Goal: Task Accomplishment & Management: Manage account settings

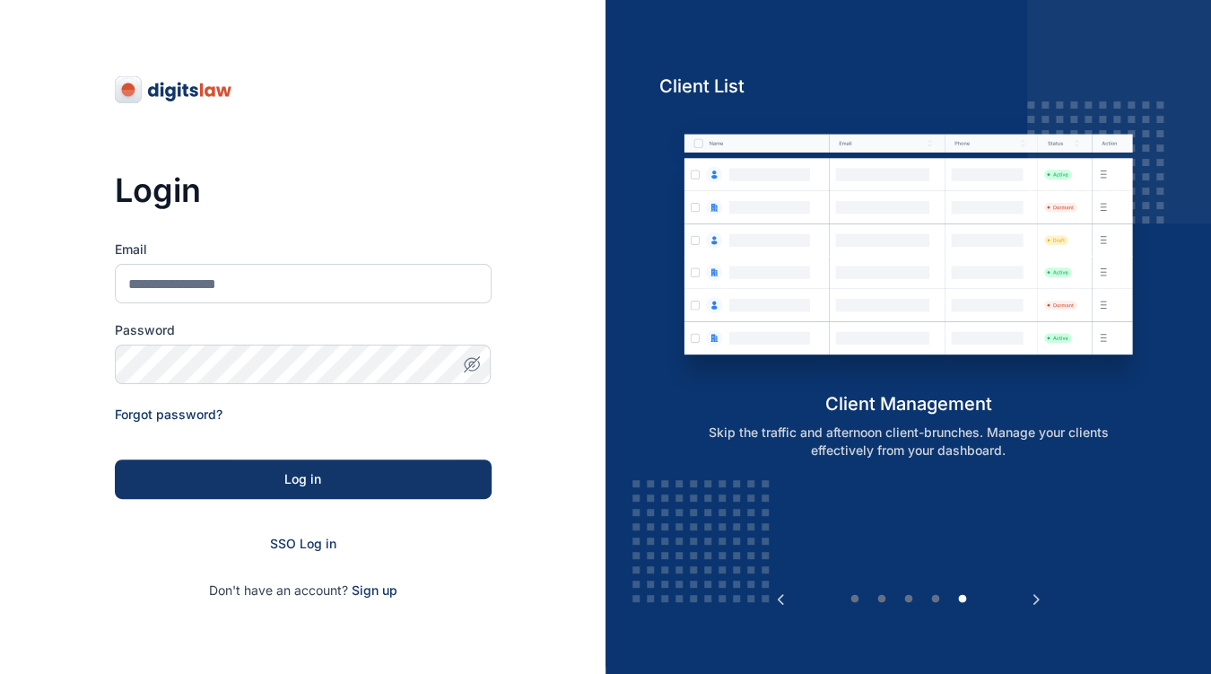
scroll to position [30, 0]
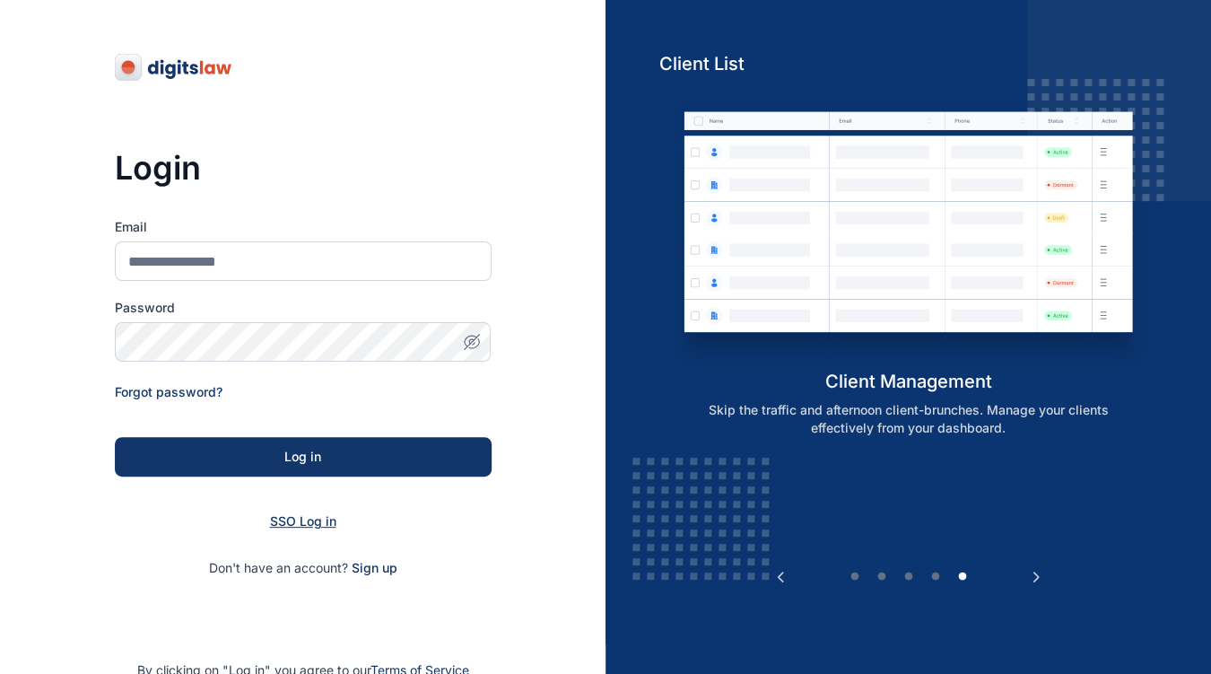
click at [302, 515] on span "SSO Log in" at bounding box center [303, 520] width 66 height 15
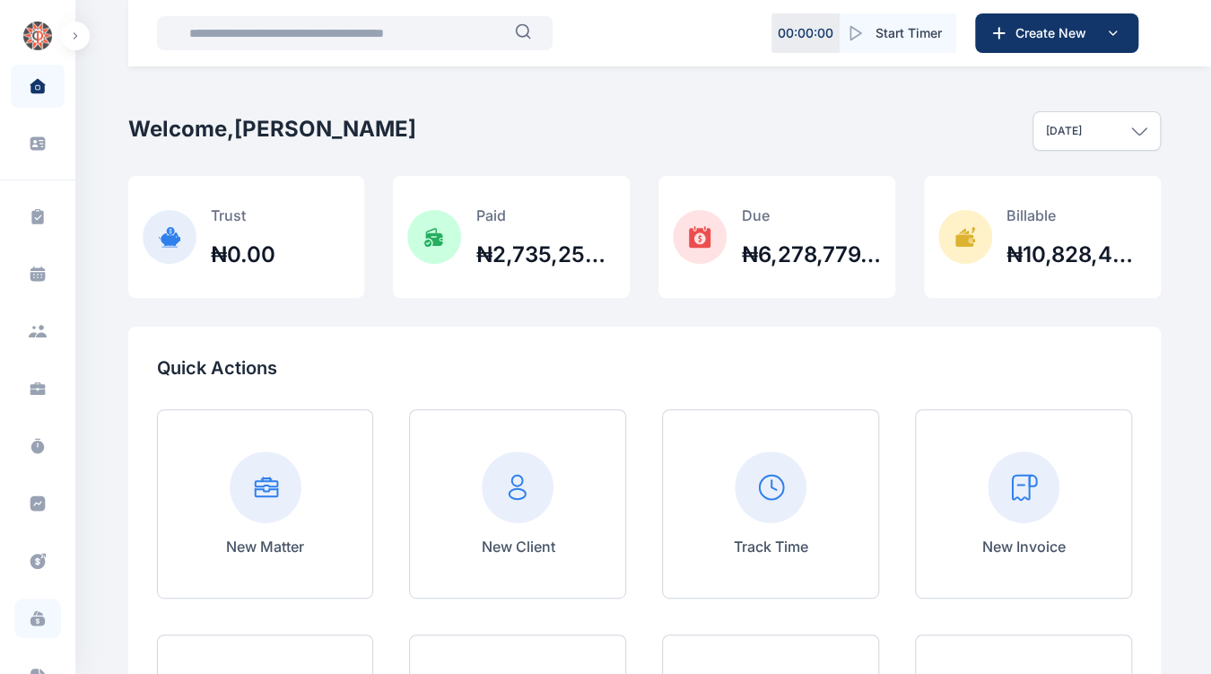
click at [45, 623] on span at bounding box center [37, 617] width 47 height 39
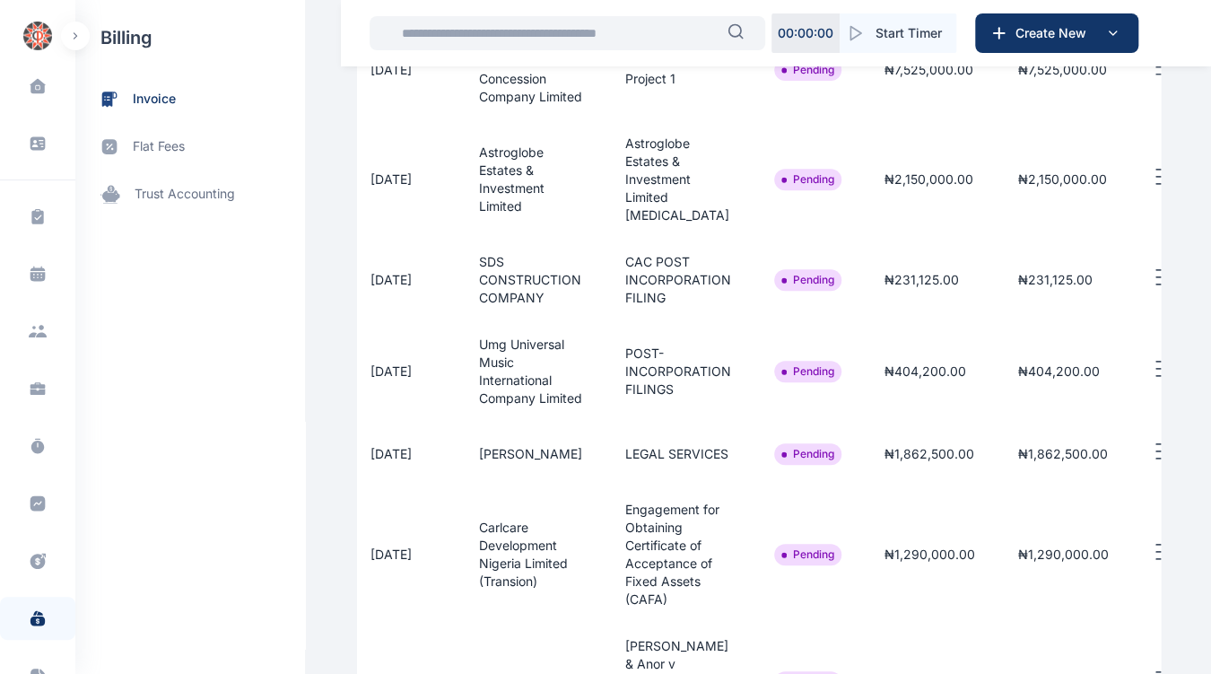
scroll to position [0, 257]
click at [1151, 463] on icon "button" at bounding box center [1162, 451] width 22 height 22
click at [1055, 521] on span "Approve" at bounding box center [1075, 512] width 51 height 18
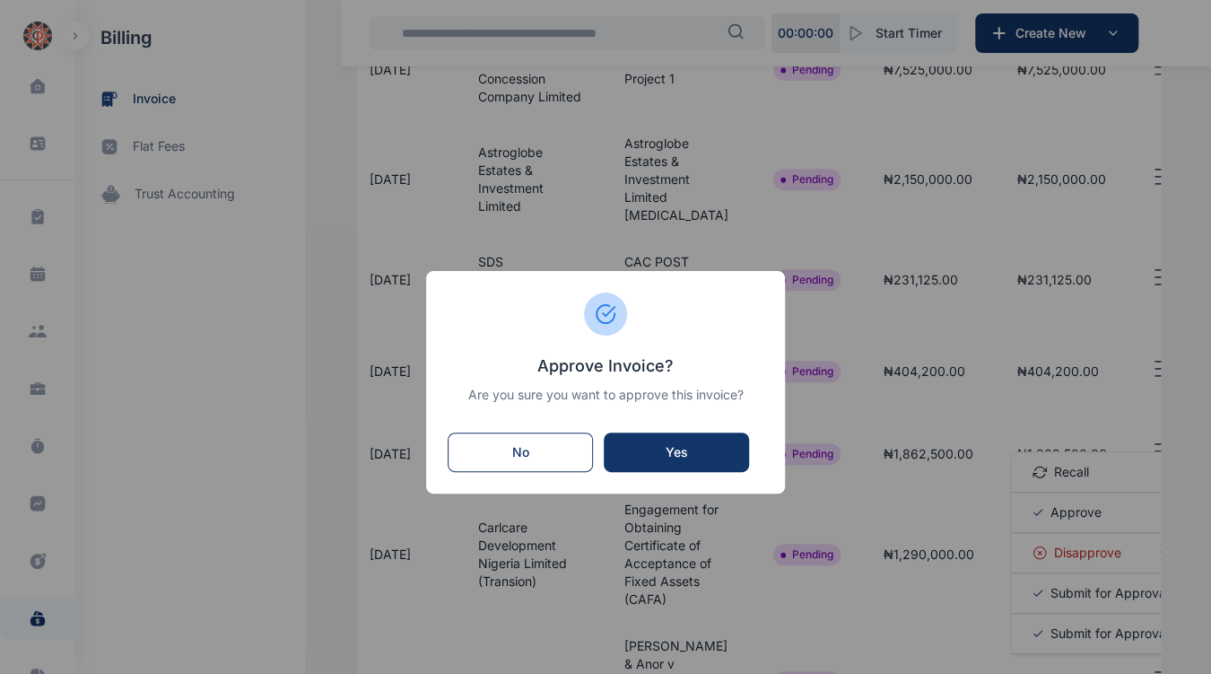
click at [703, 453] on div "Yes" at bounding box center [676, 452] width 109 height 18
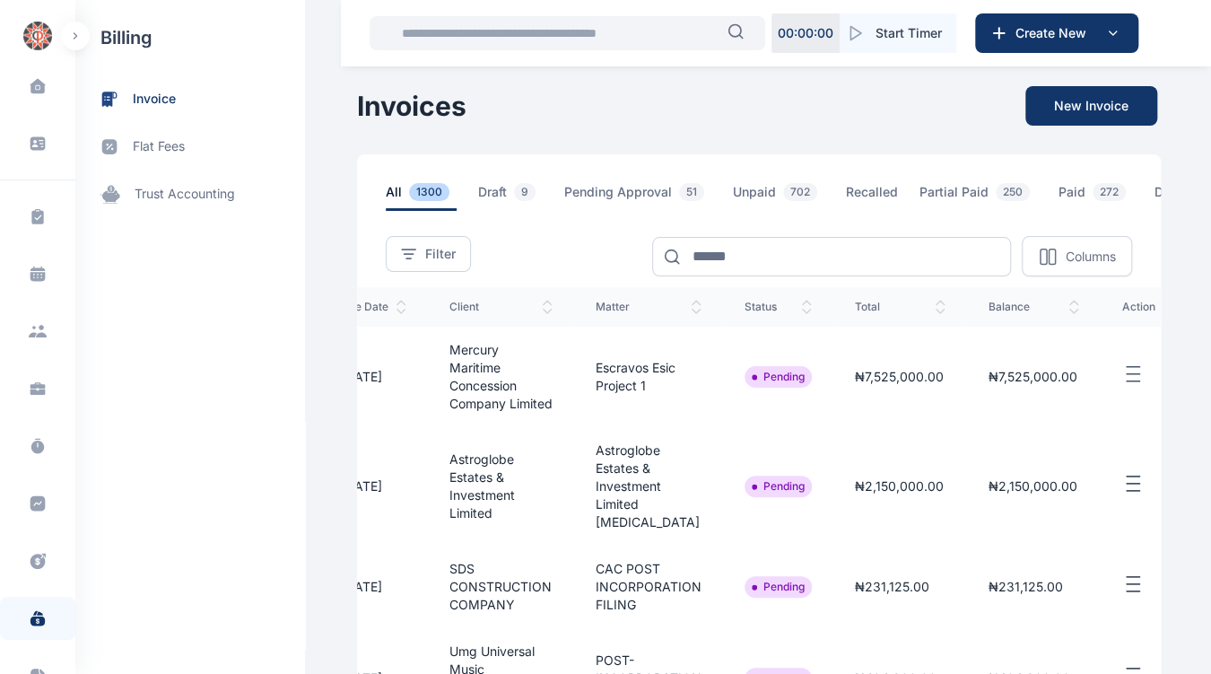
scroll to position [0, 306]
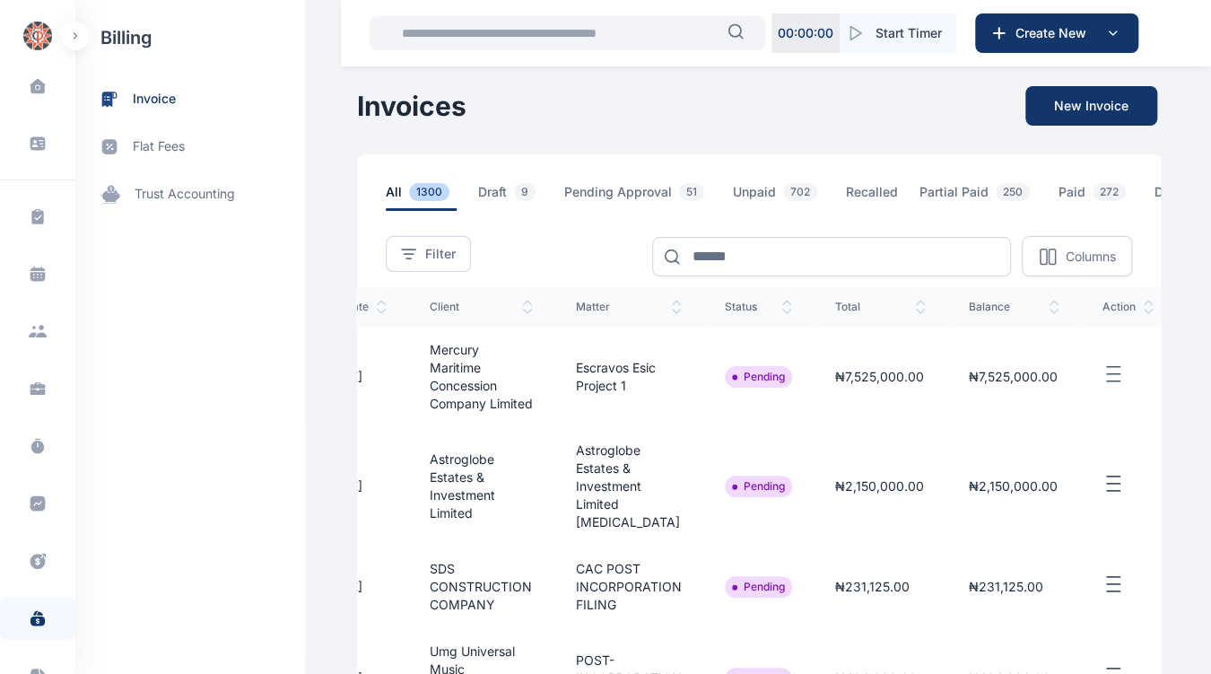
click at [1107, 577] on line "button" at bounding box center [1113, 577] width 13 height 0
click at [1005, 646] on span "Approve" at bounding box center [1027, 645] width 51 height 18
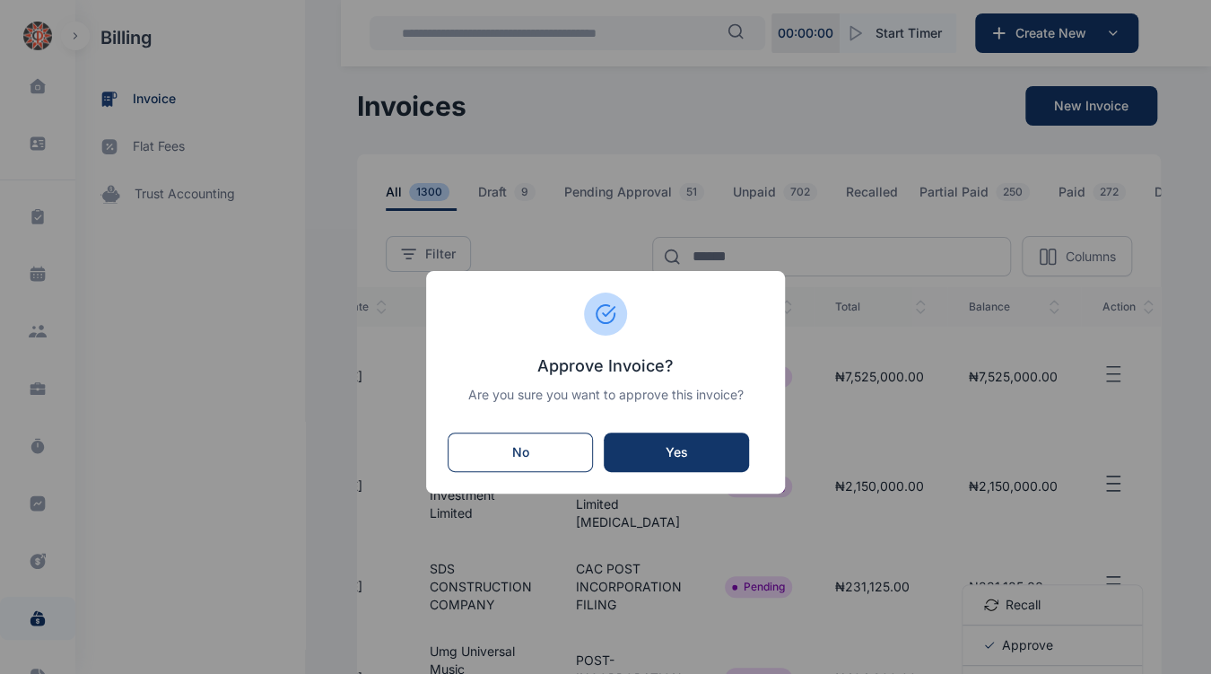
click at [701, 447] on div "Yes" at bounding box center [676, 452] width 109 height 18
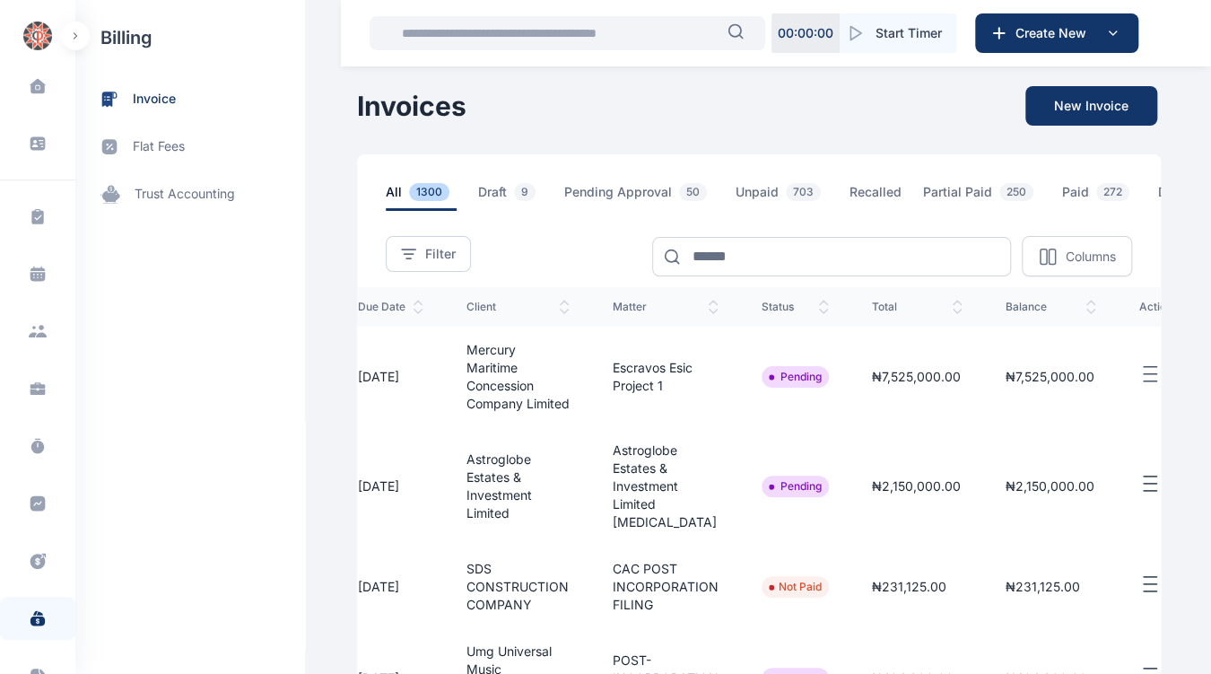
scroll to position [0, 271]
click at [1142, 476] on line "button" at bounding box center [1148, 476] width 13 height 0
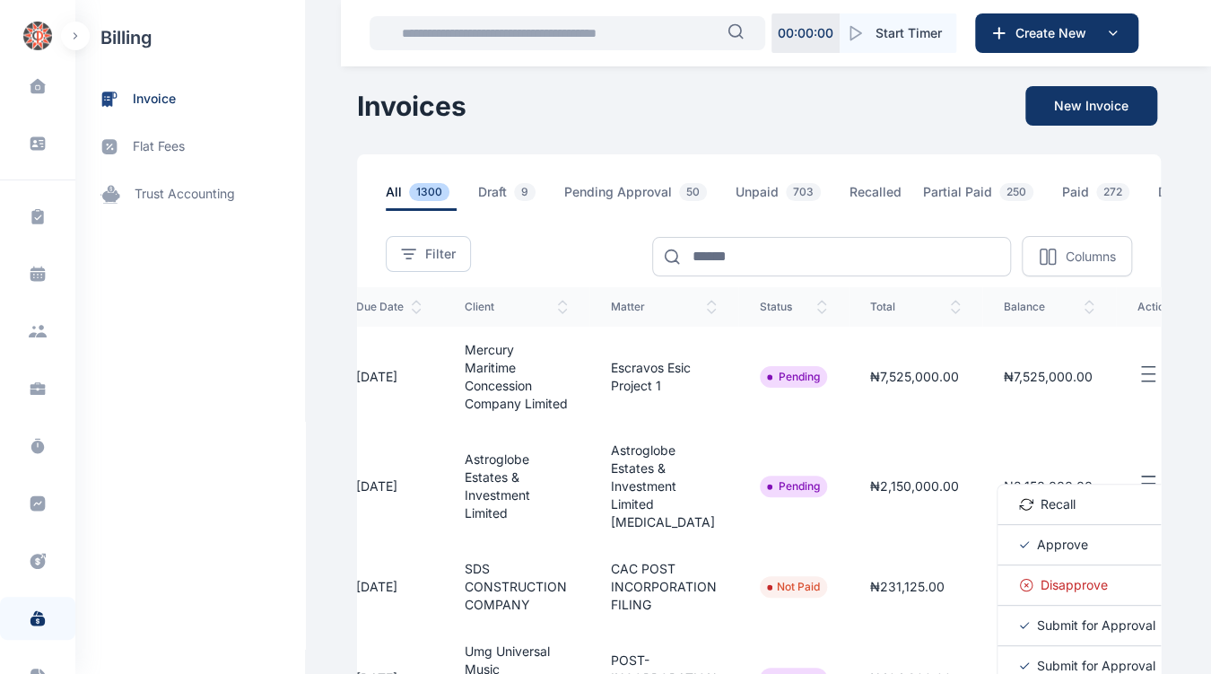
click at [1037, 553] on span "Approve" at bounding box center [1062, 544] width 51 height 18
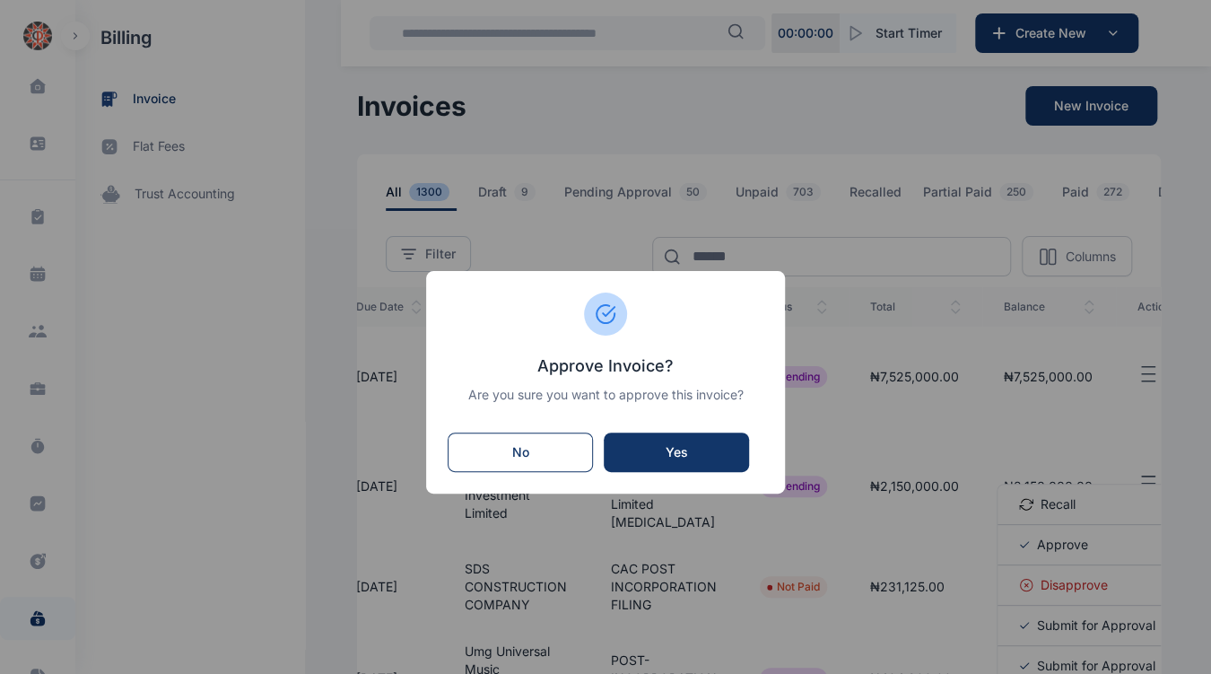
click at [701, 446] on div "Yes" at bounding box center [676, 452] width 109 height 18
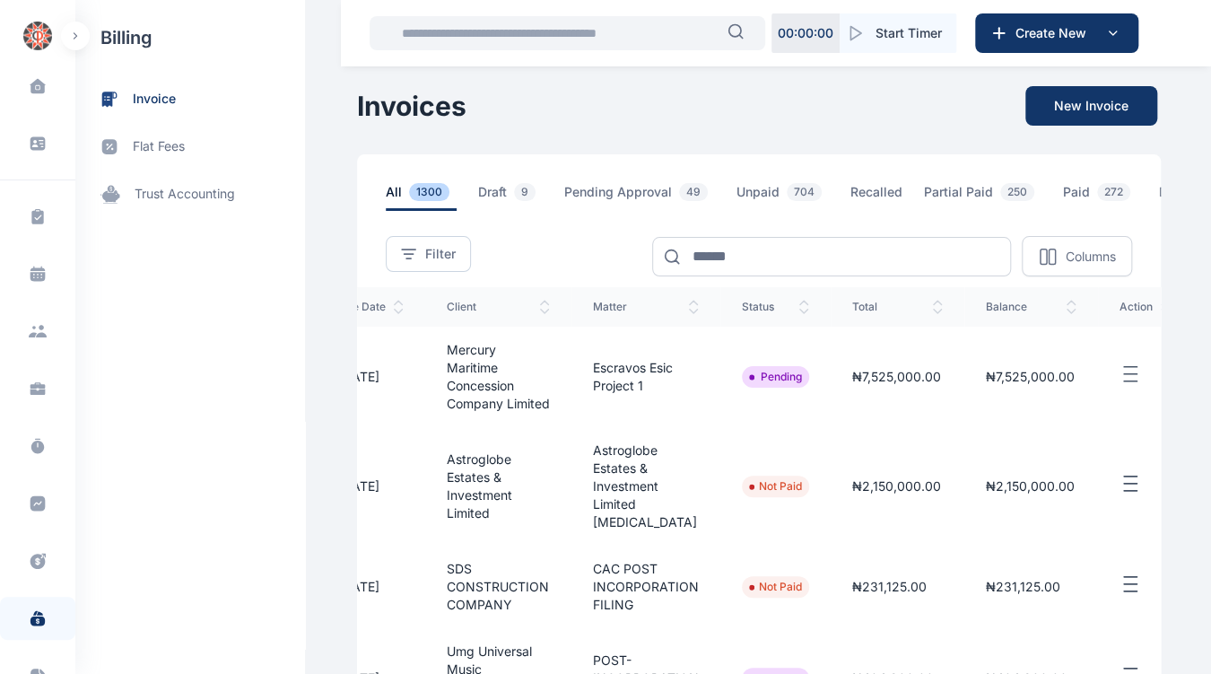
scroll to position [0, 306]
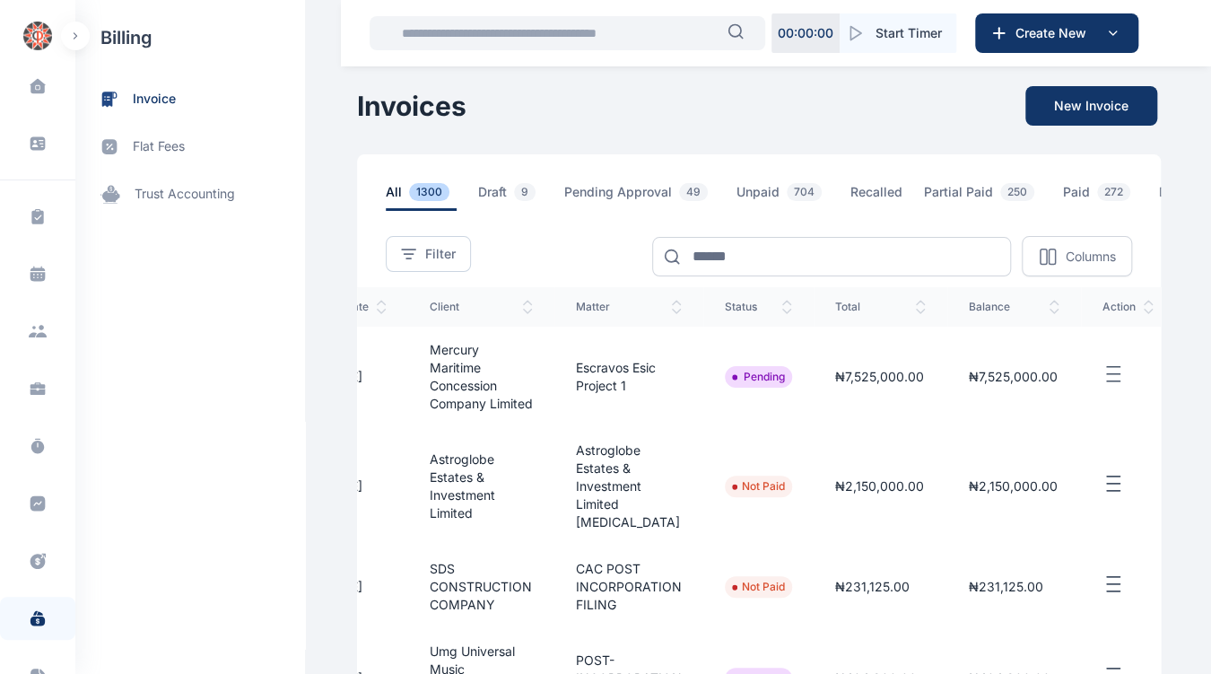
click at [1107, 367] on line "button" at bounding box center [1113, 367] width 13 height 0
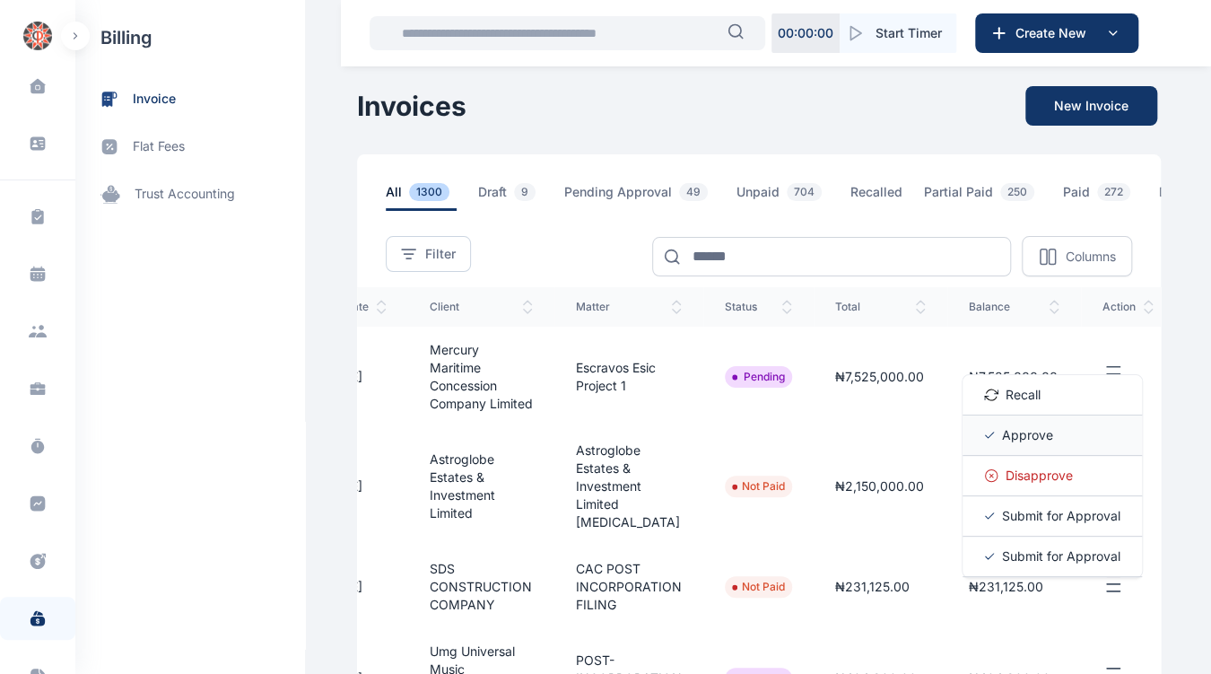
click at [1027, 444] on span "Approve" at bounding box center [1027, 435] width 51 height 18
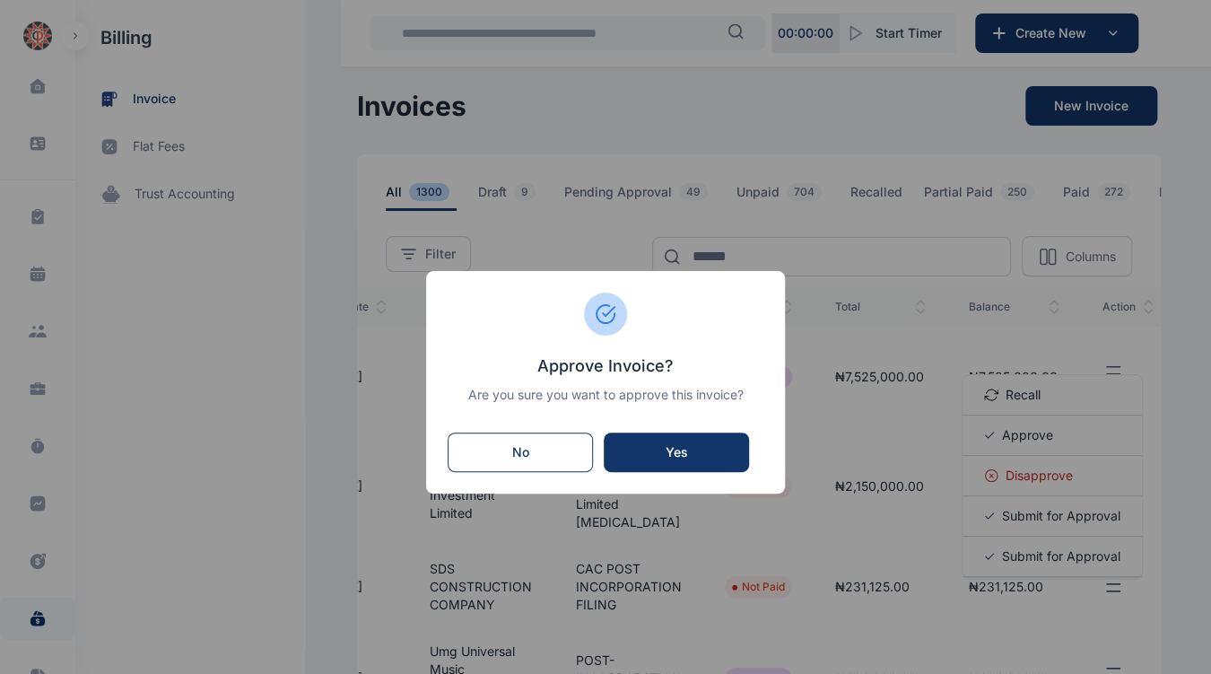
click at [712, 453] on div "Yes" at bounding box center [676, 452] width 109 height 18
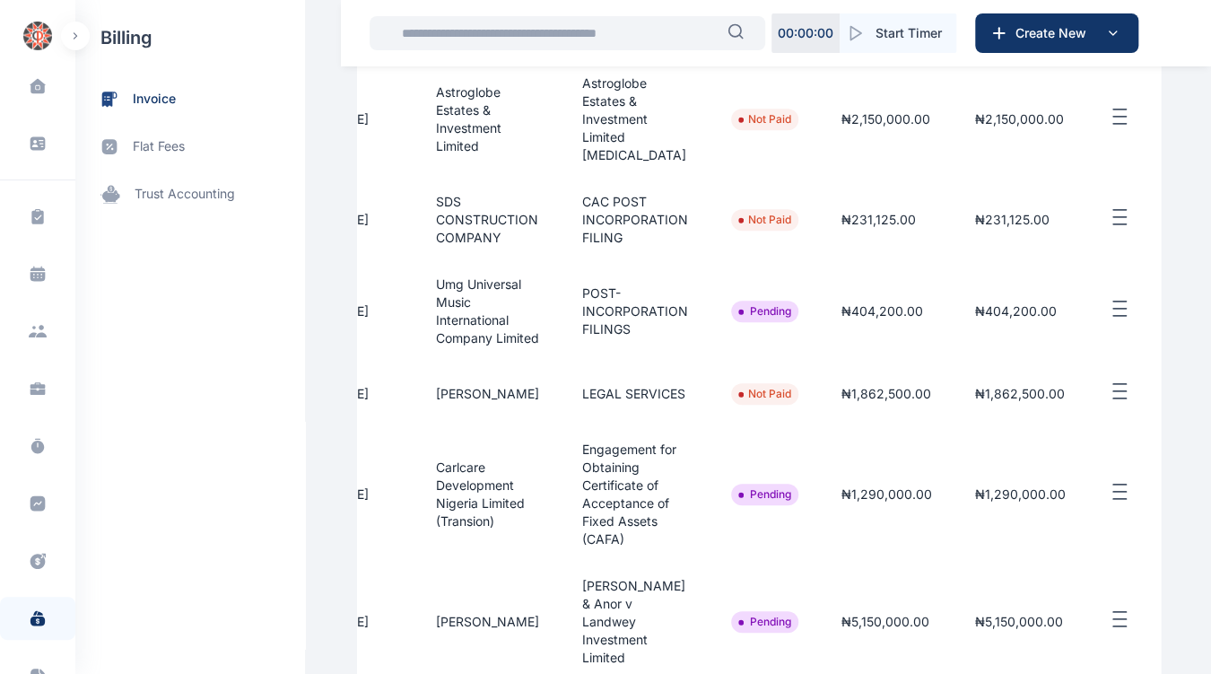
scroll to position [0, 306]
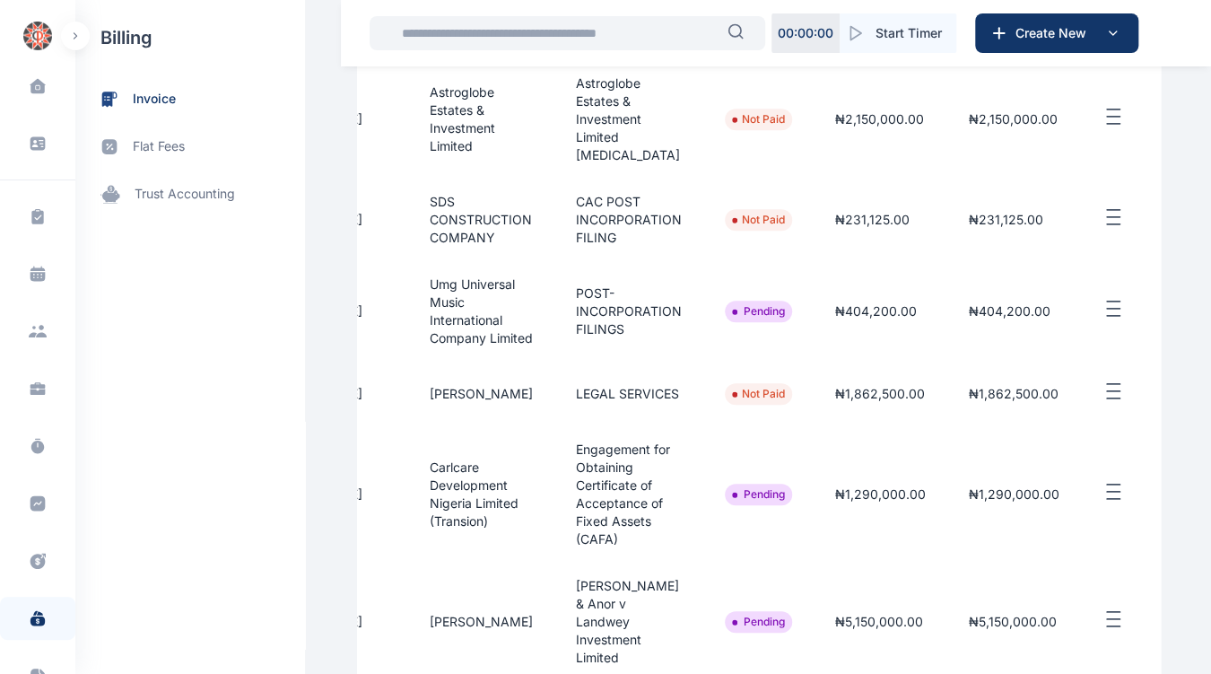
click at [1121, 315] on button "button" at bounding box center [1127, 309] width 51 height 22
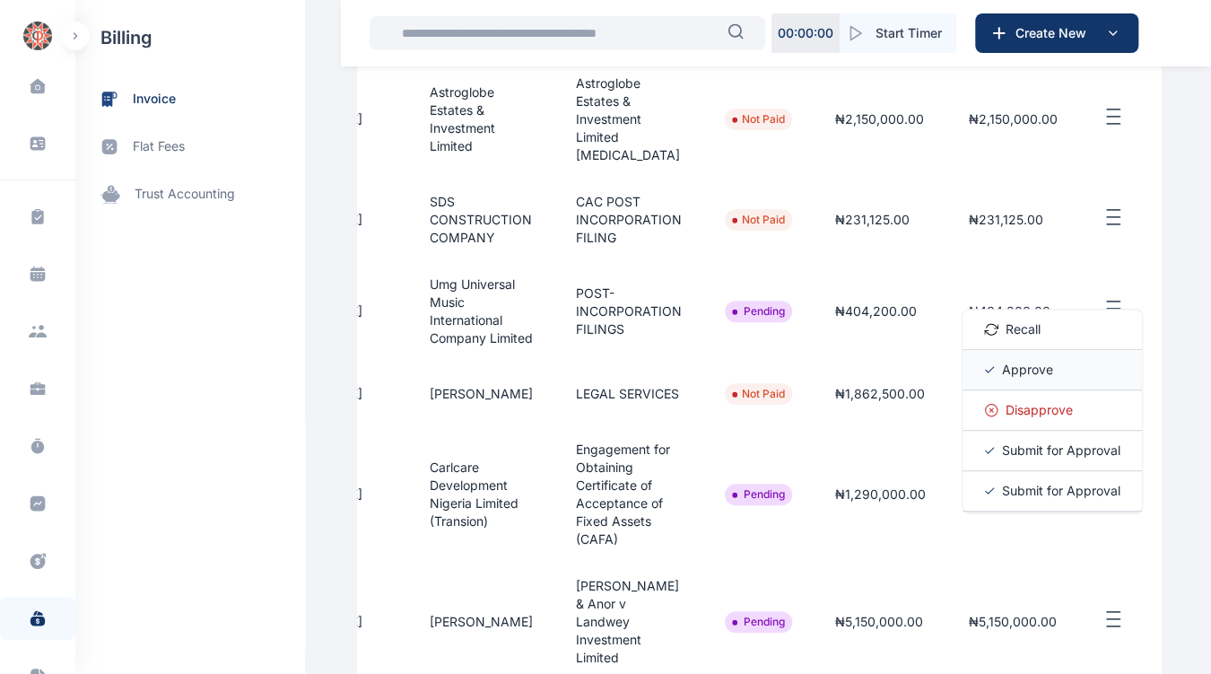
click at [1038, 387] on div "Approve" at bounding box center [1051, 370] width 179 height 40
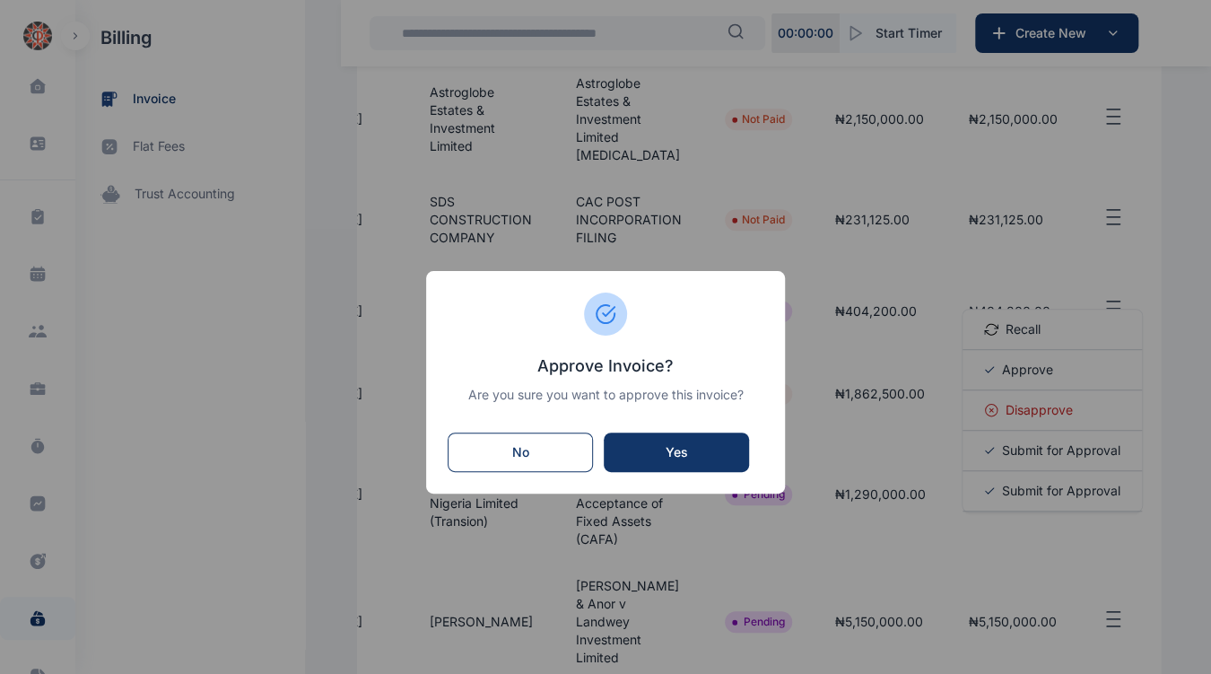
click at [707, 450] on div "Yes" at bounding box center [676, 452] width 109 height 18
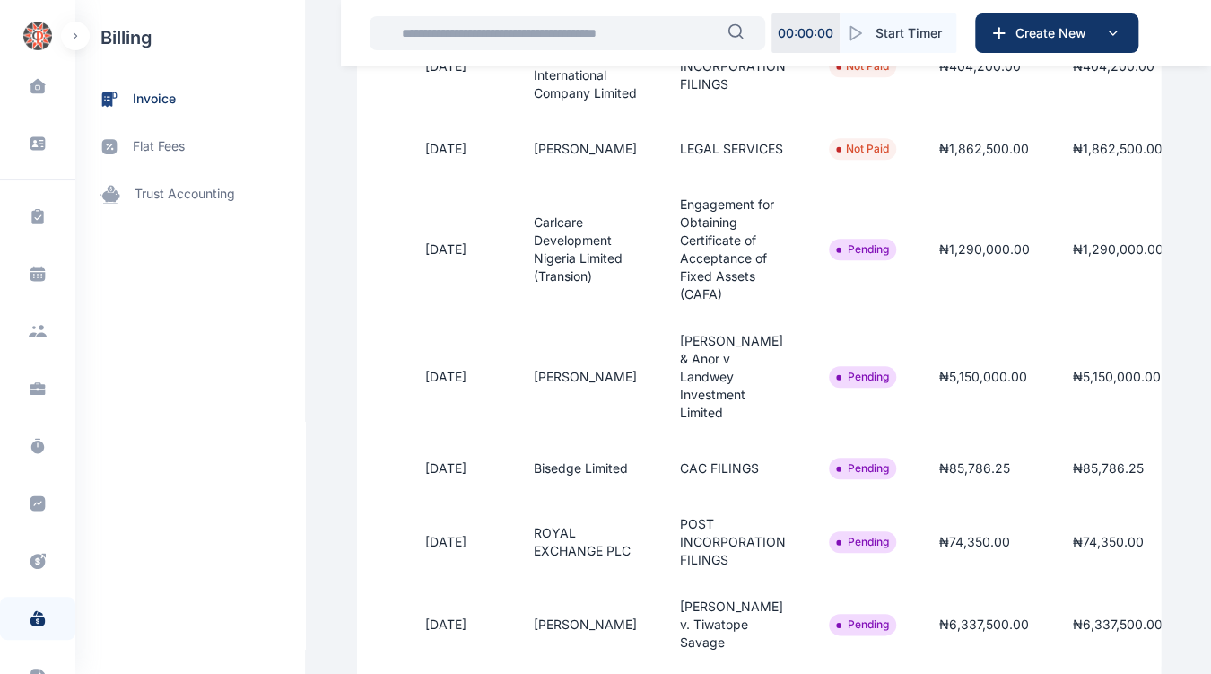
scroll to position [0, 306]
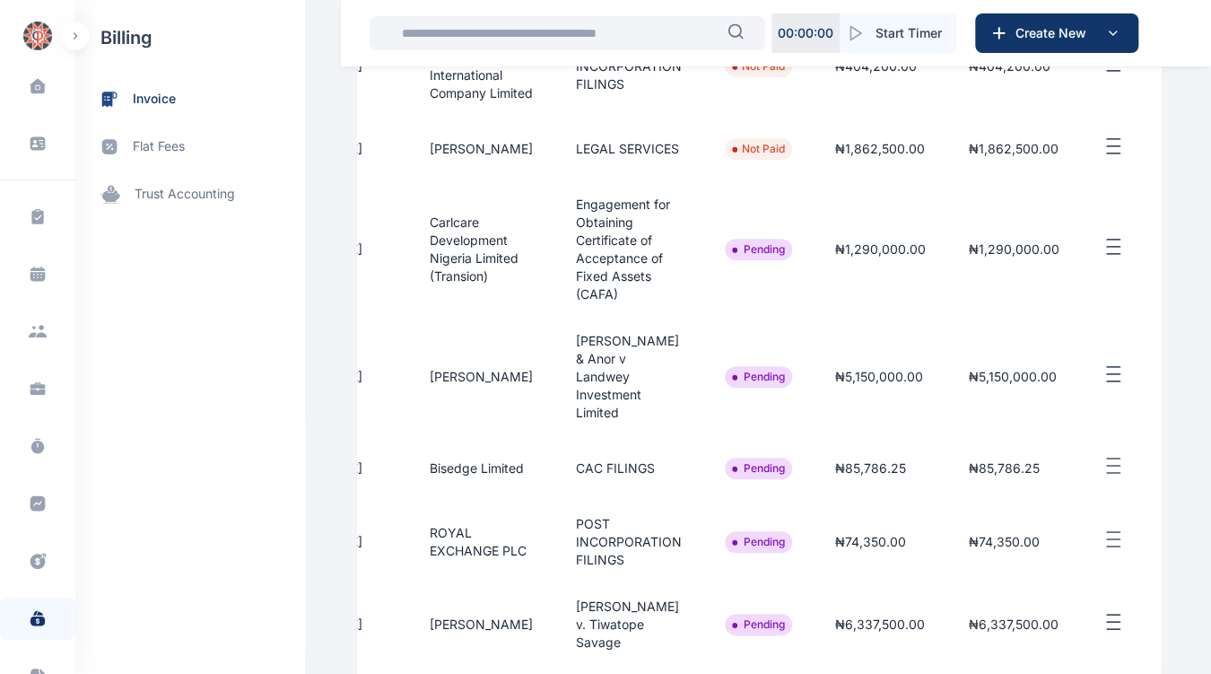
click at [1109, 258] on button "button" at bounding box center [1127, 247] width 51 height 22
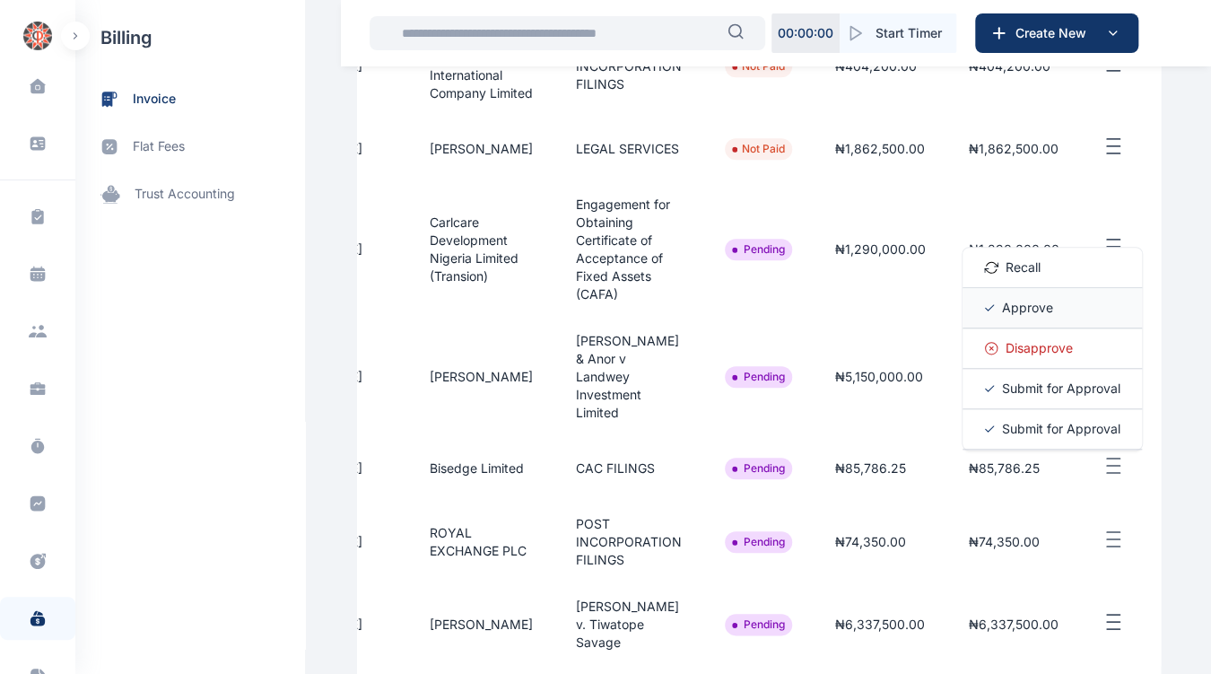
click at [1017, 317] on span "Approve" at bounding box center [1027, 308] width 51 height 18
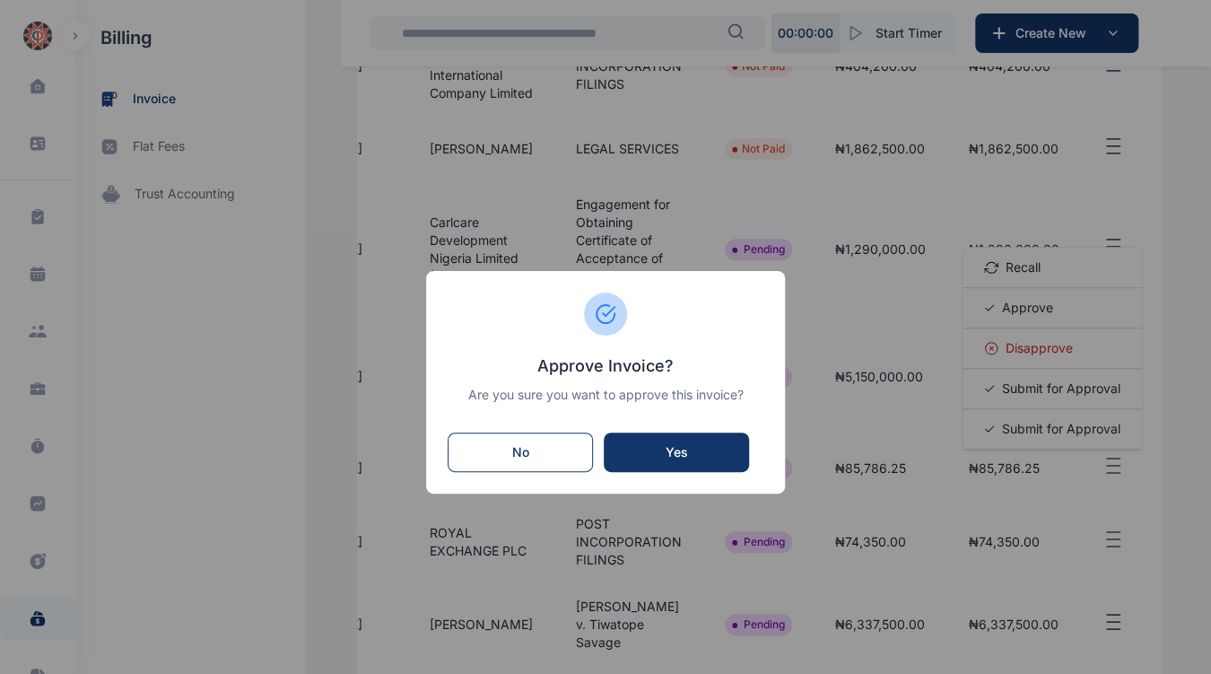
click at [712, 457] on div "Yes" at bounding box center [676, 452] width 109 height 18
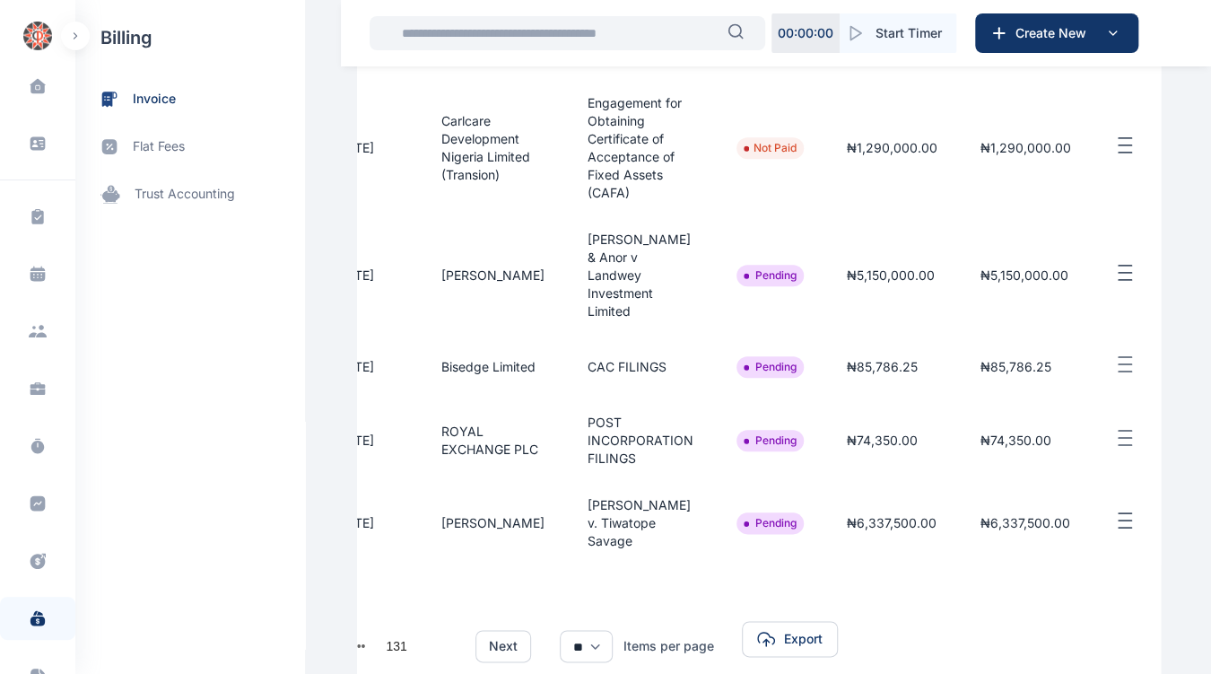
scroll to position [0, 306]
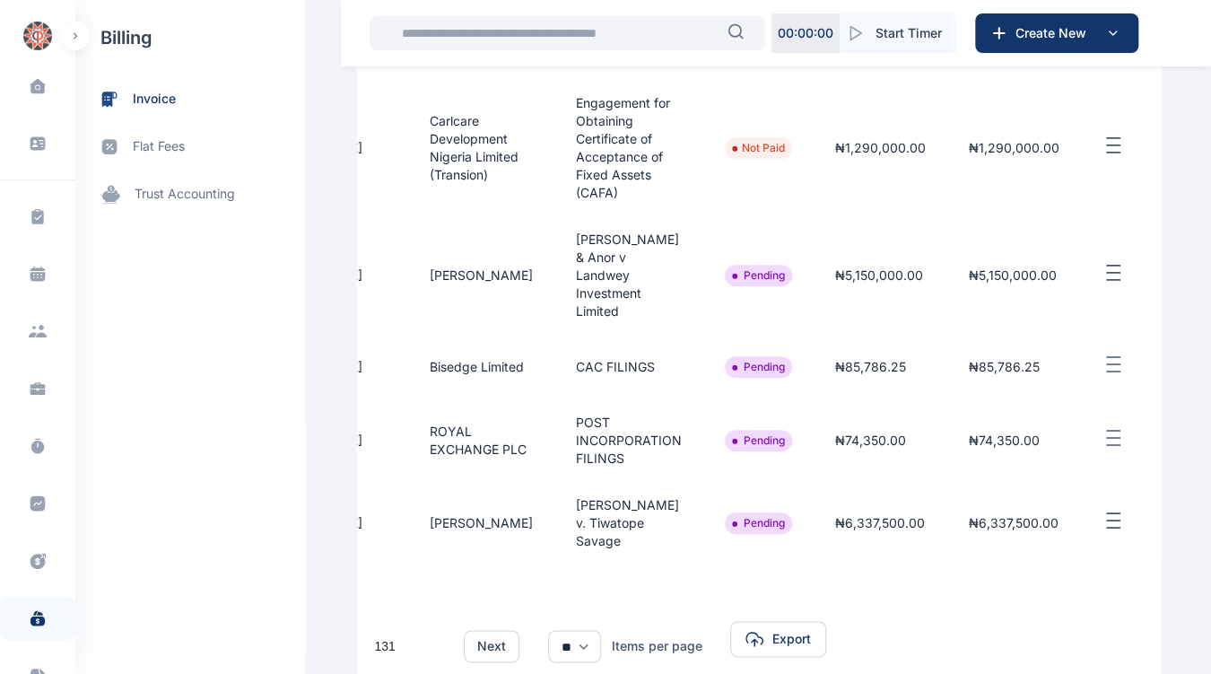
click at [1107, 265] on line "button" at bounding box center [1113, 265] width 13 height 0
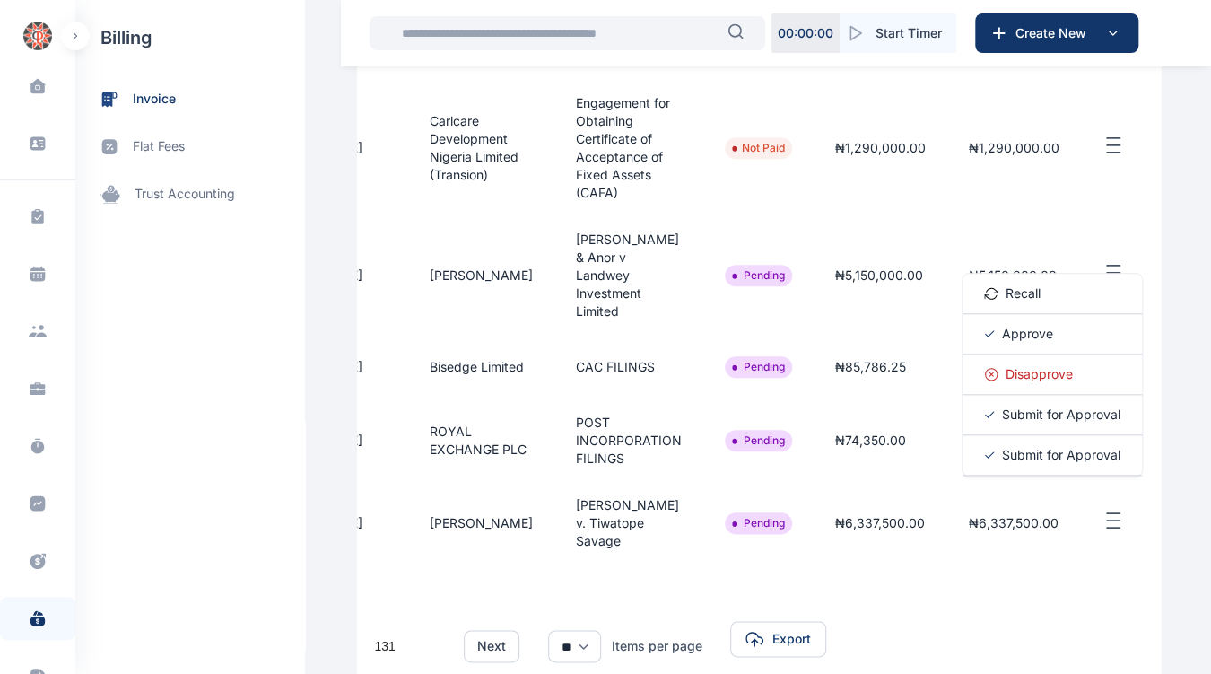
click at [1022, 343] on span "Approve" at bounding box center [1027, 334] width 51 height 18
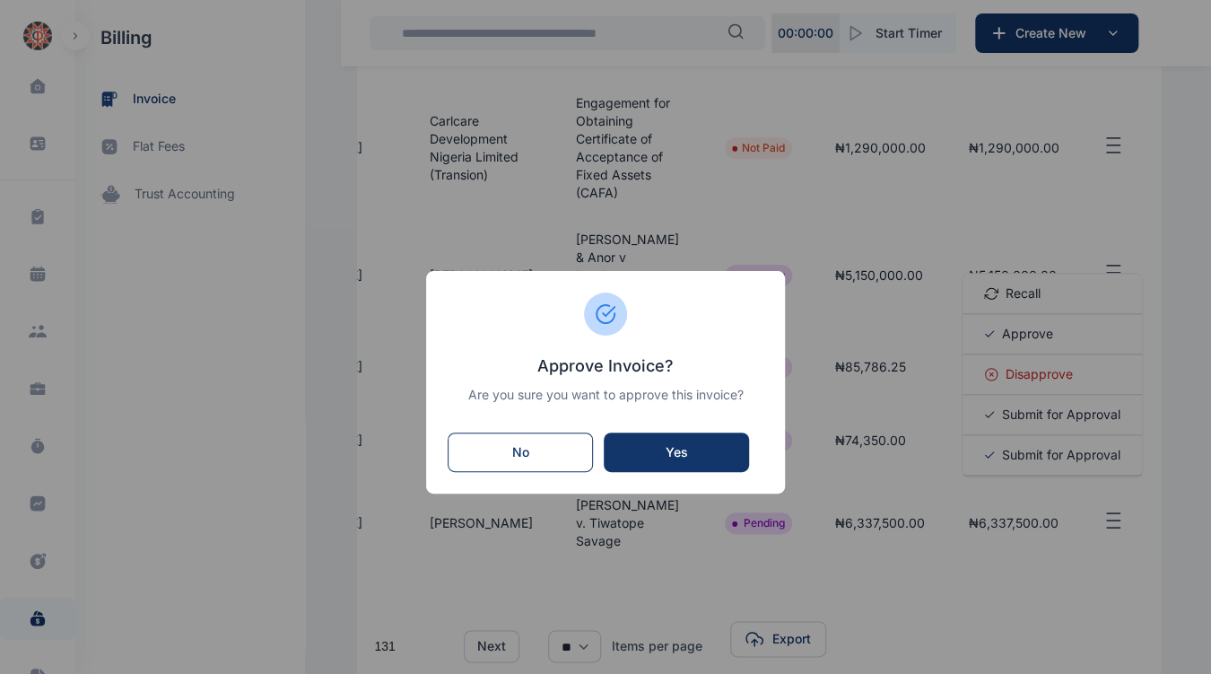
click at [708, 453] on div "Yes" at bounding box center [676, 452] width 109 height 18
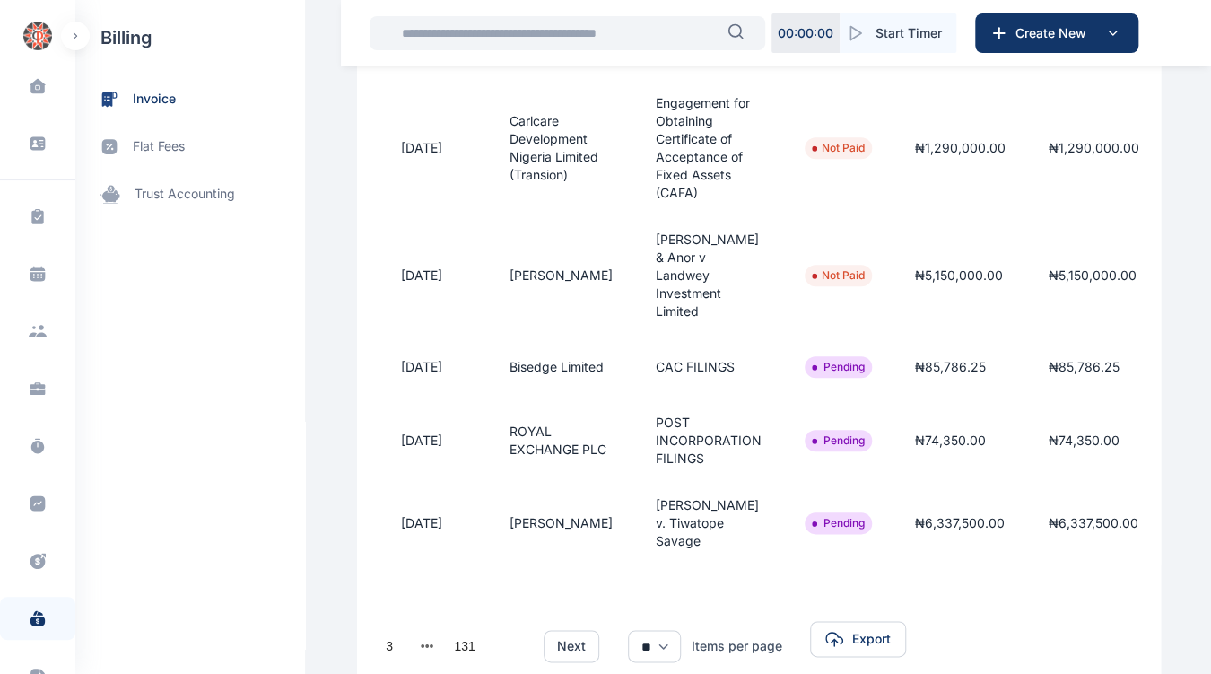
scroll to position [0, 306]
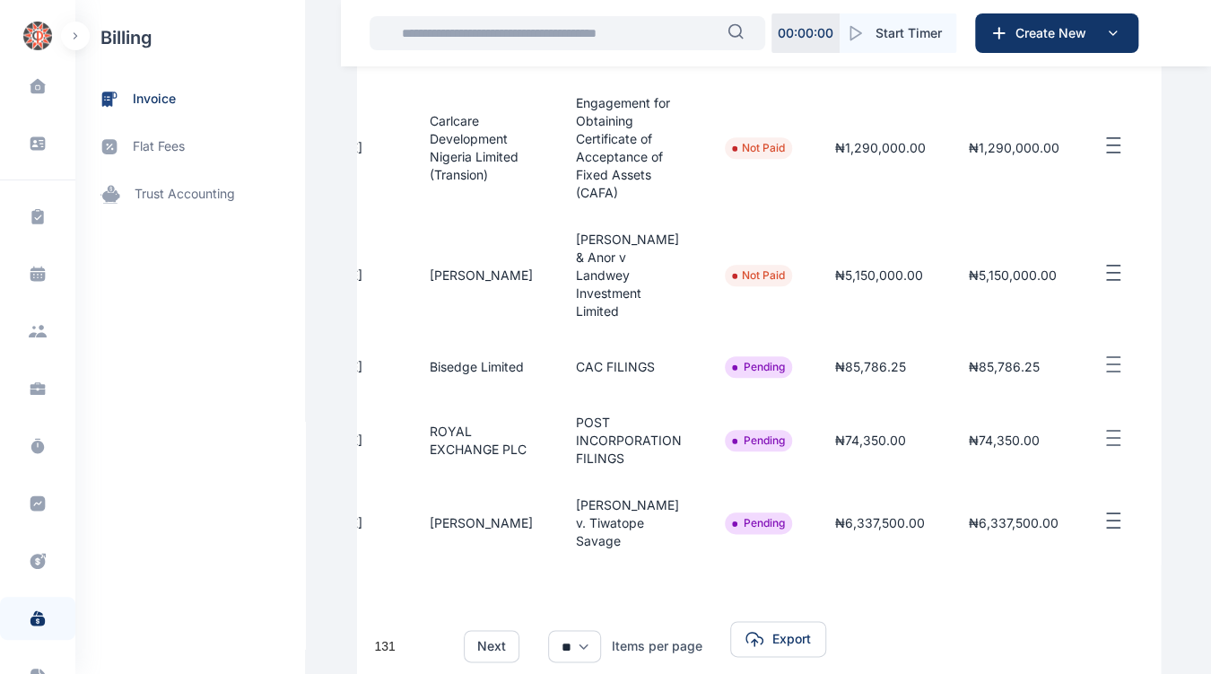
click at [1114, 376] on button "button" at bounding box center [1127, 364] width 51 height 22
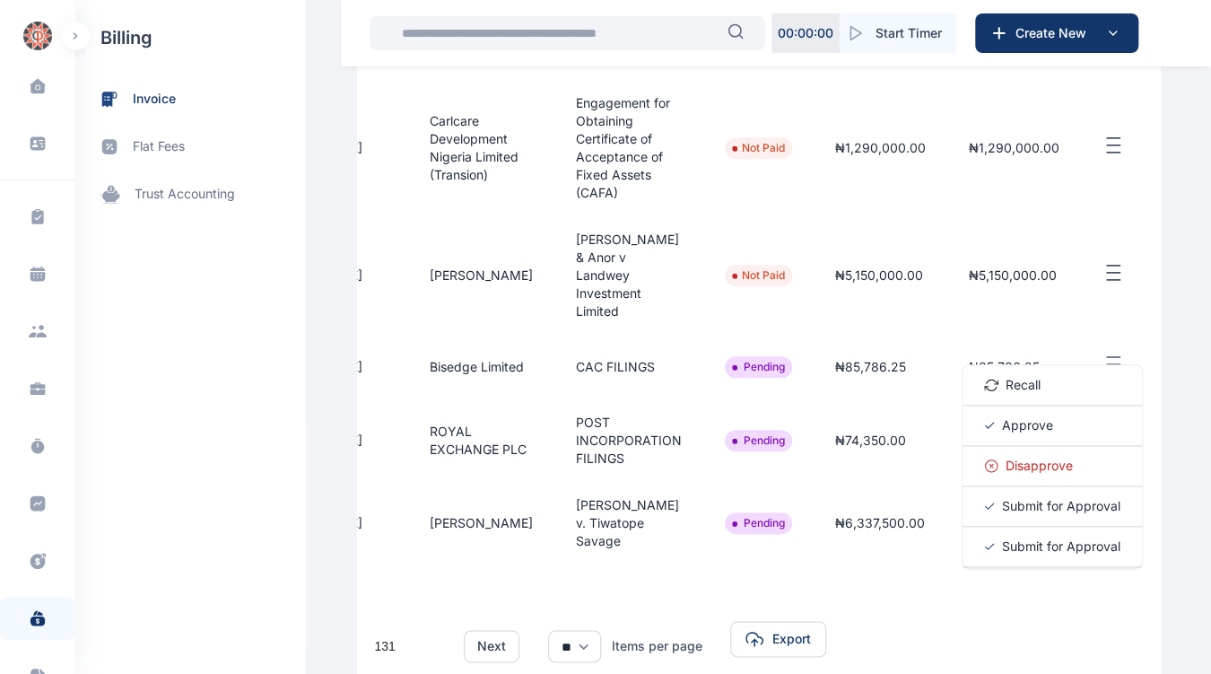
click at [1022, 434] on span "Approve" at bounding box center [1027, 425] width 51 height 18
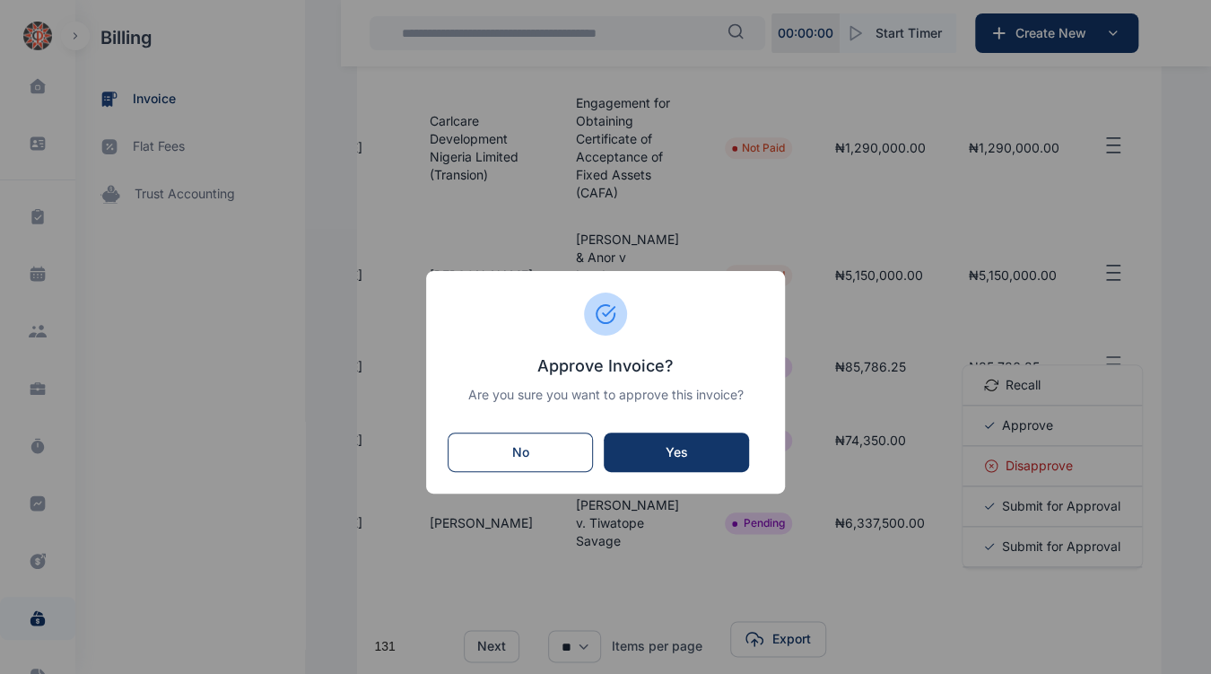
click at [535, 450] on div "No" at bounding box center [520, 452] width 108 height 18
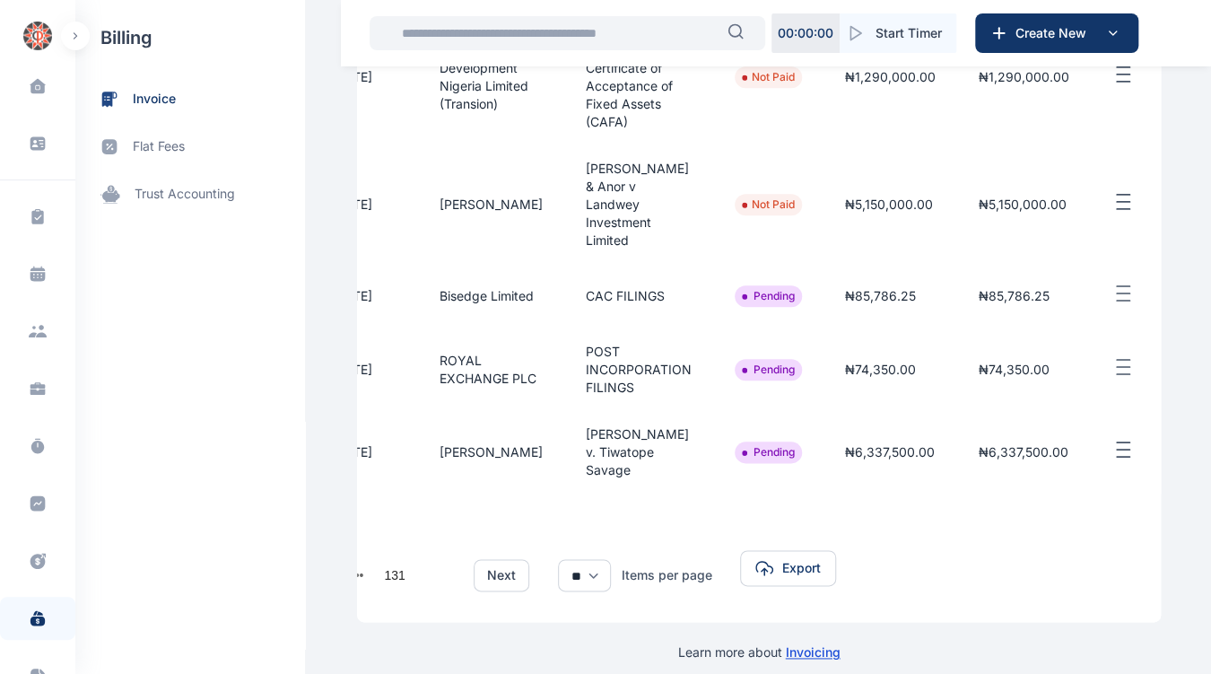
scroll to position [0, 301]
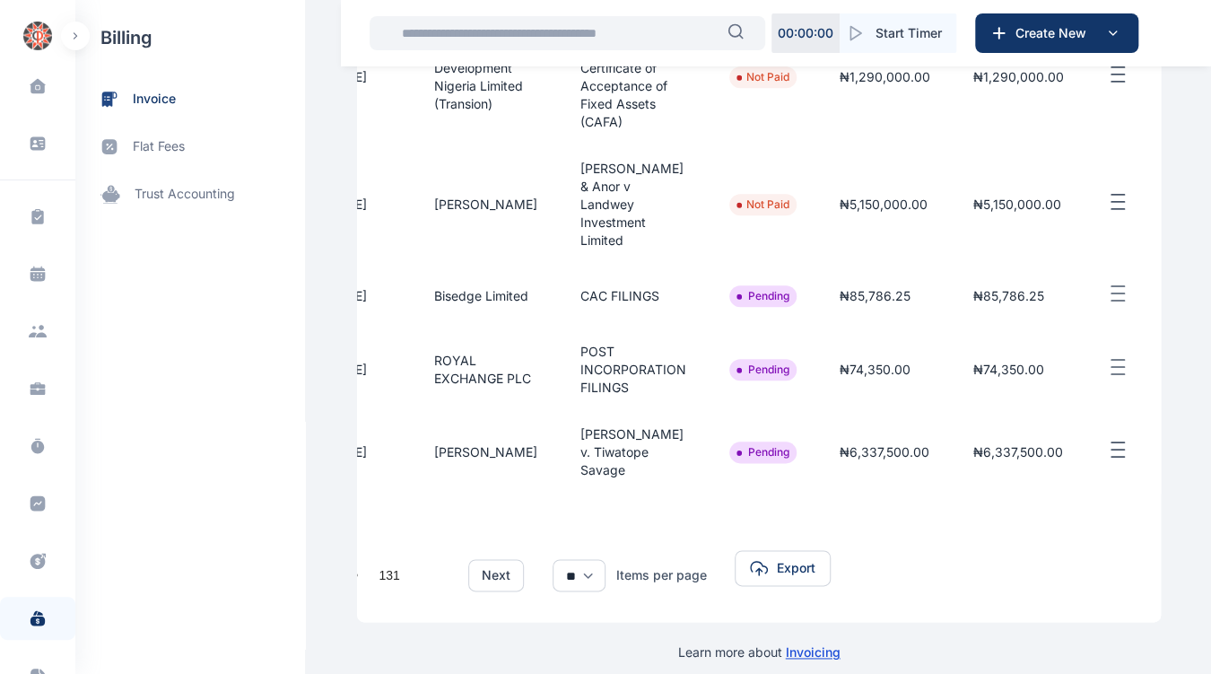
click at [1114, 378] on button "button" at bounding box center [1132, 367] width 51 height 22
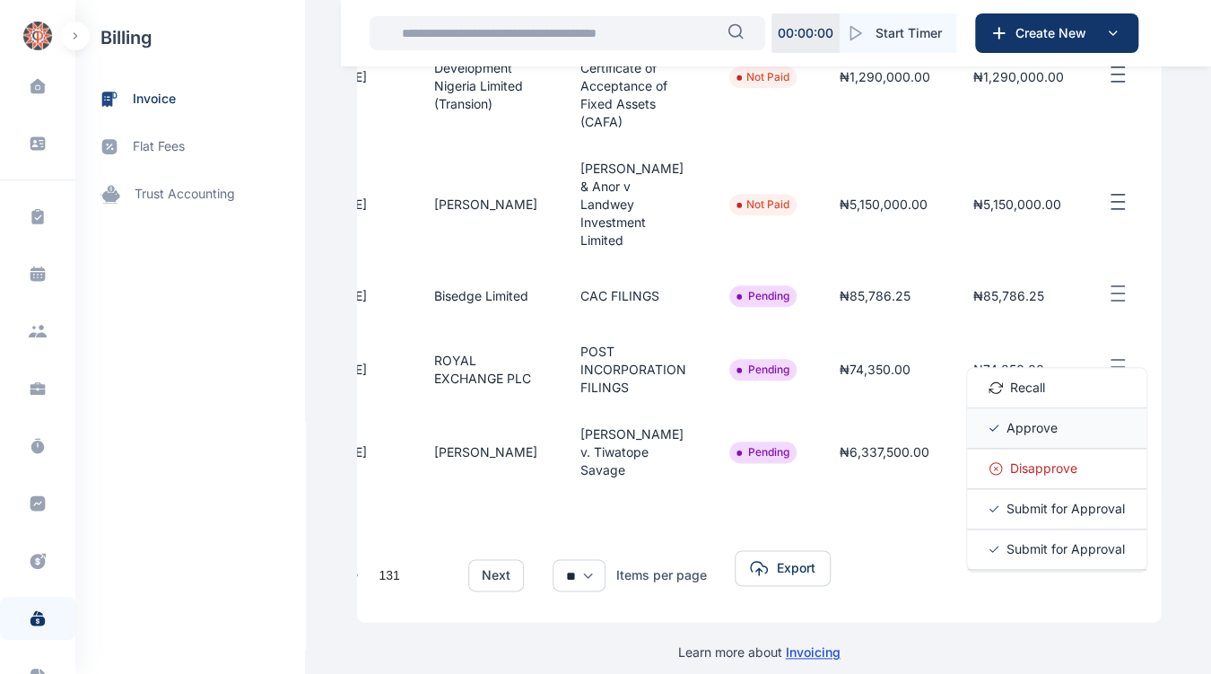
click at [1035, 437] on span "Approve" at bounding box center [1031, 428] width 51 height 18
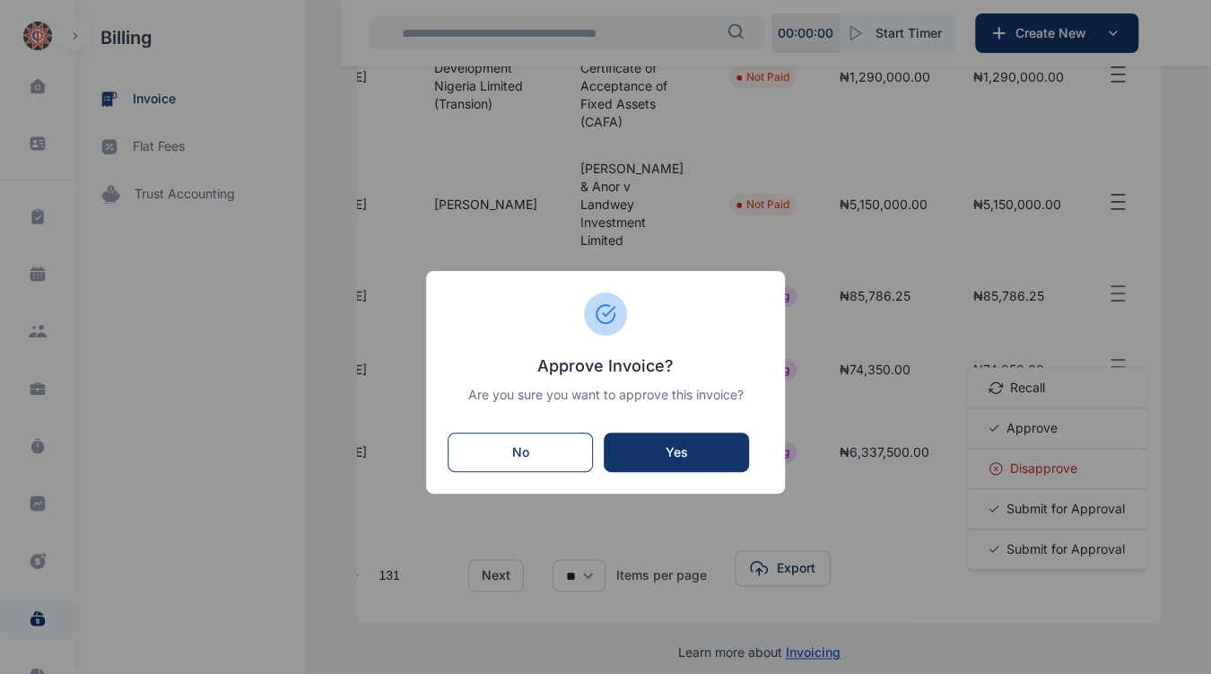
click at [700, 456] on div "Yes" at bounding box center [676, 452] width 109 height 18
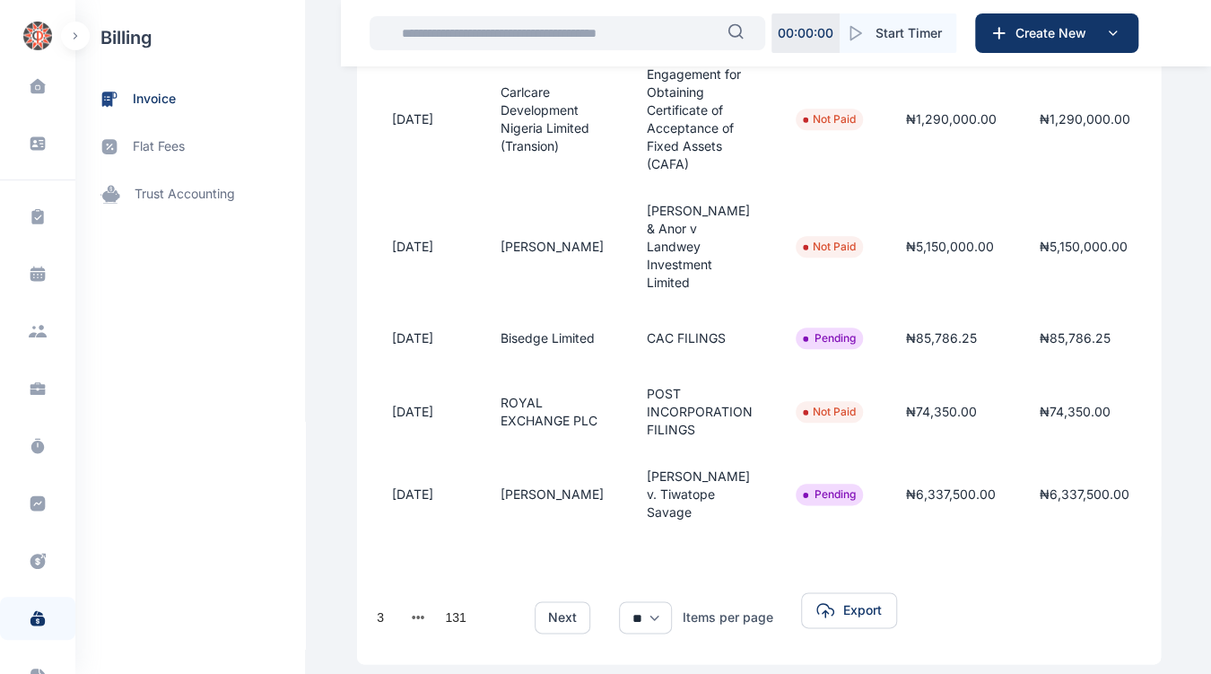
scroll to position [0, 306]
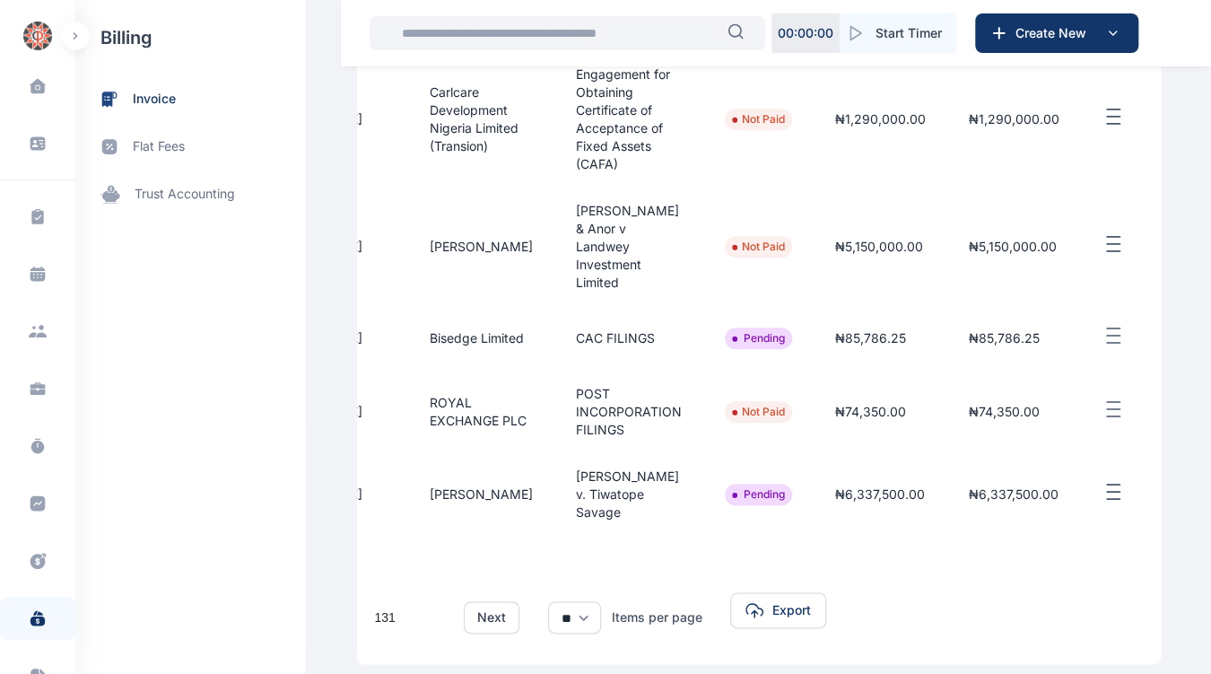
click at [1107, 328] on line "button" at bounding box center [1113, 328] width 13 height 0
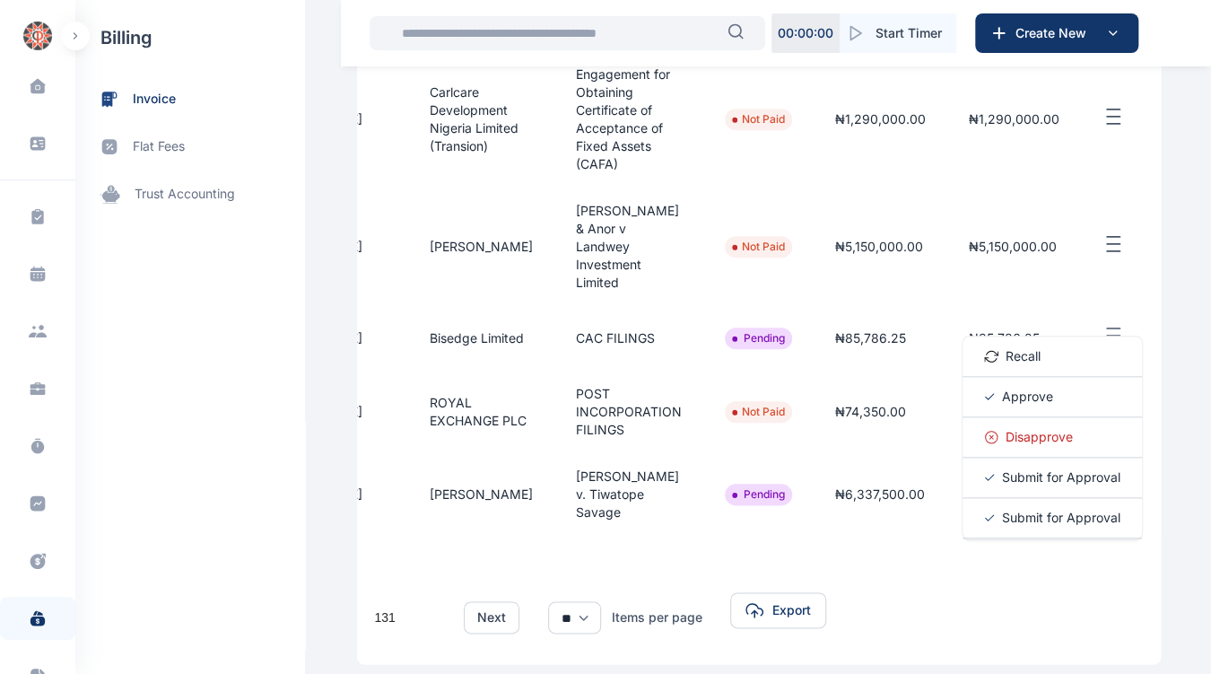
click at [1012, 405] on span "Approve" at bounding box center [1027, 396] width 51 height 18
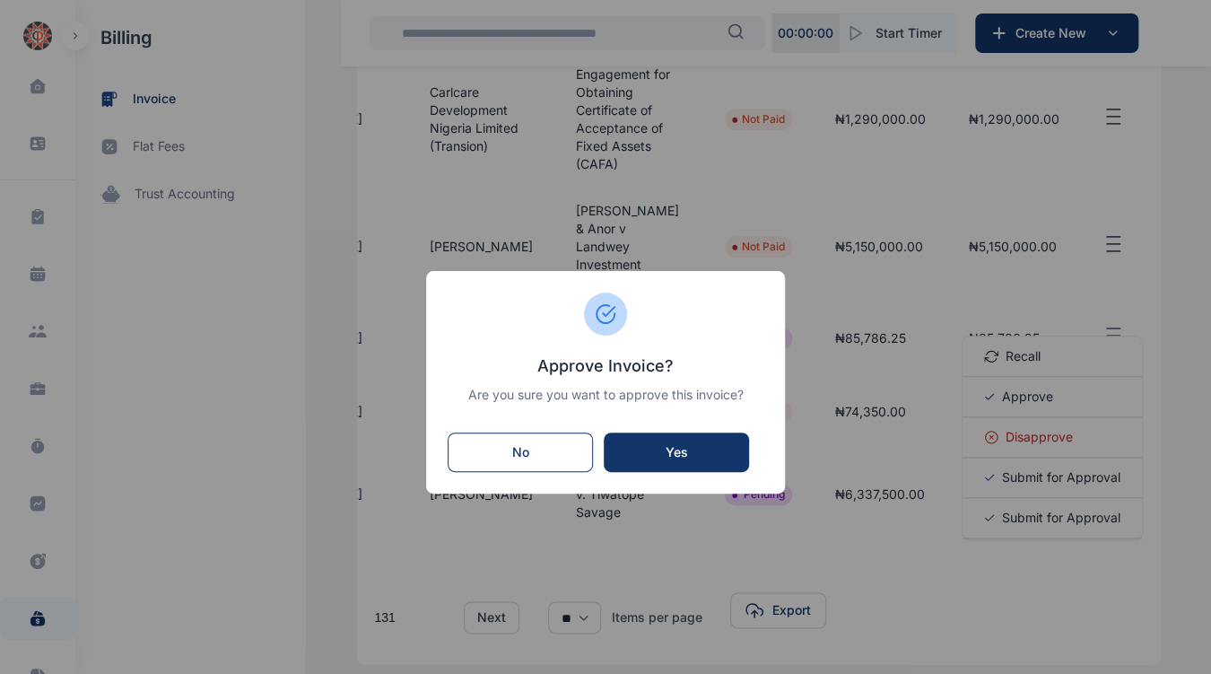
click at [702, 456] on div "Yes" at bounding box center [676, 452] width 109 height 18
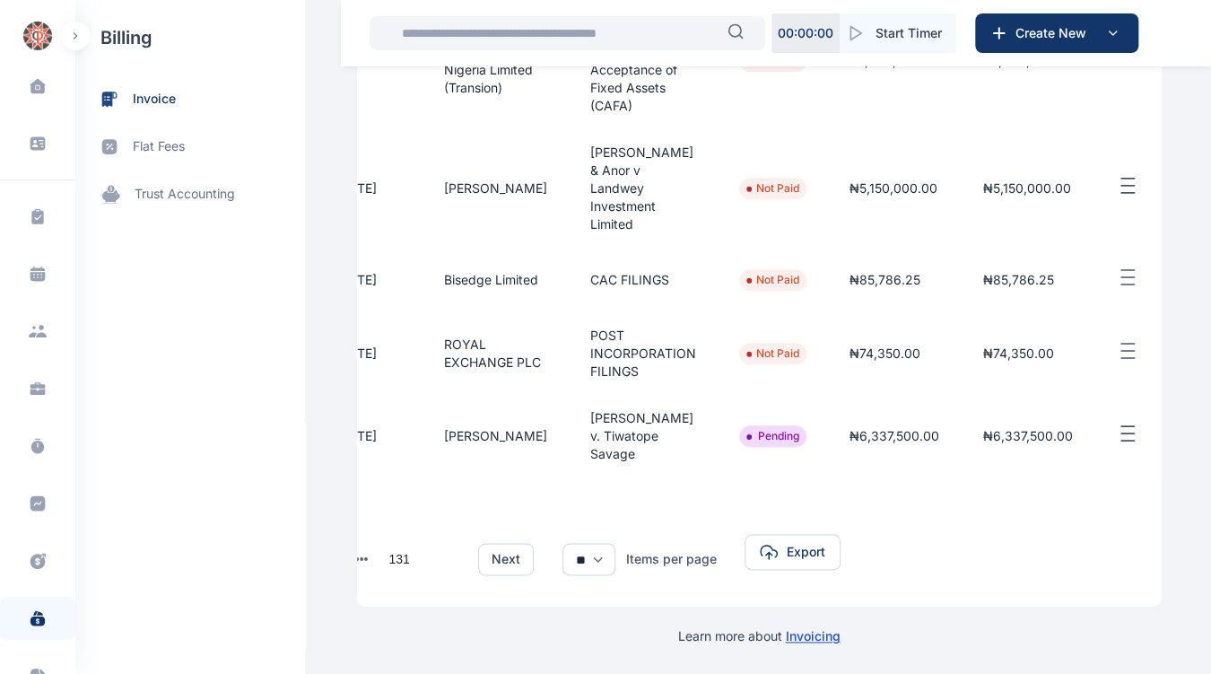
scroll to position [0, 306]
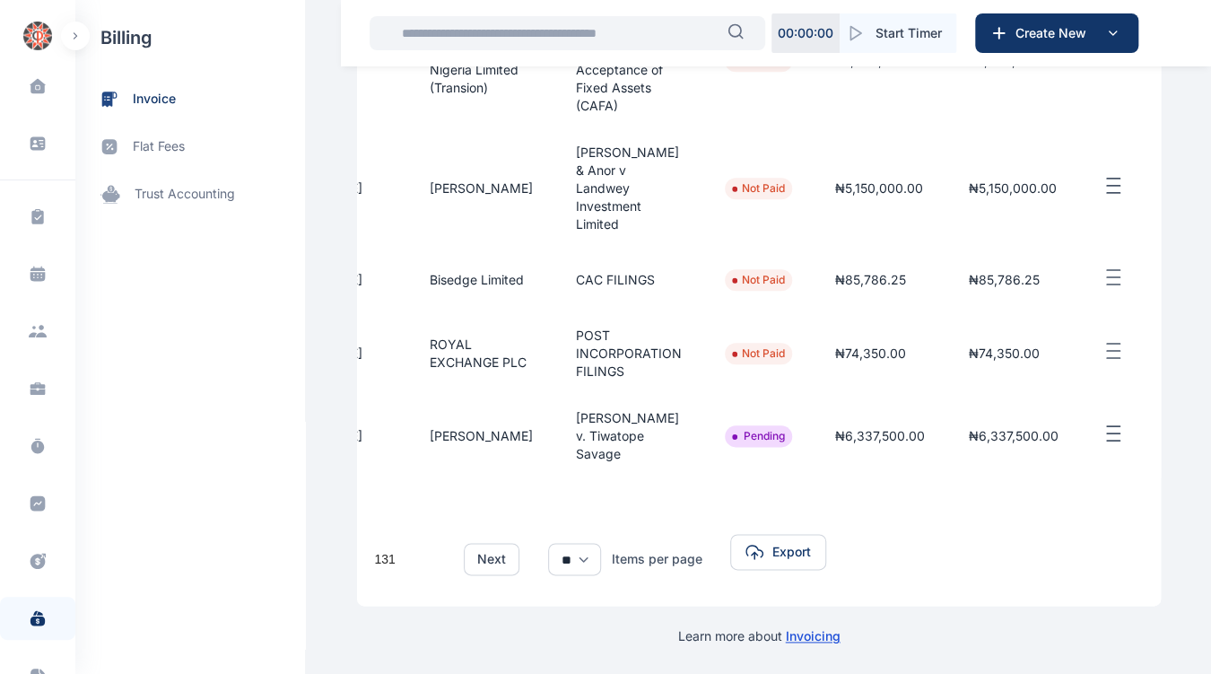
click at [1107, 426] on line "button" at bounding box center [1113, 426] width 13 height 0
click at [1029, 485] on span "Approve" at bounding box center [1027, 494] width 51 height 18
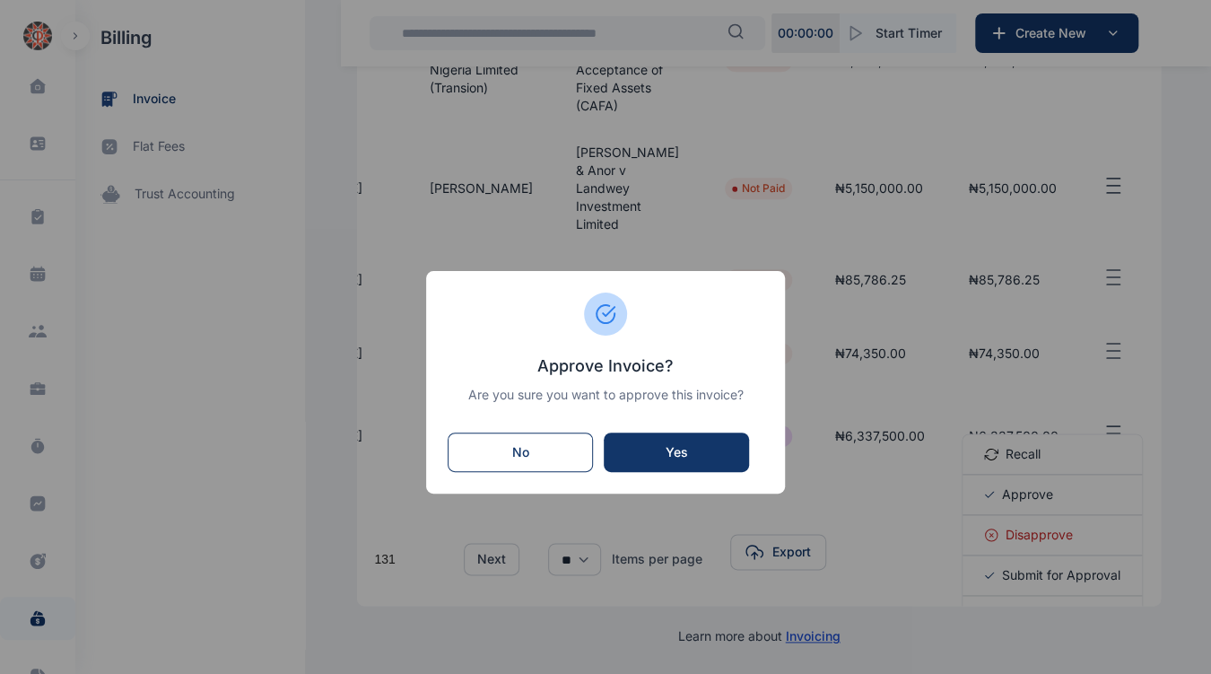
click at [714, 443] on div "Yes" at bounding box center [676, 452] width 109 height 18
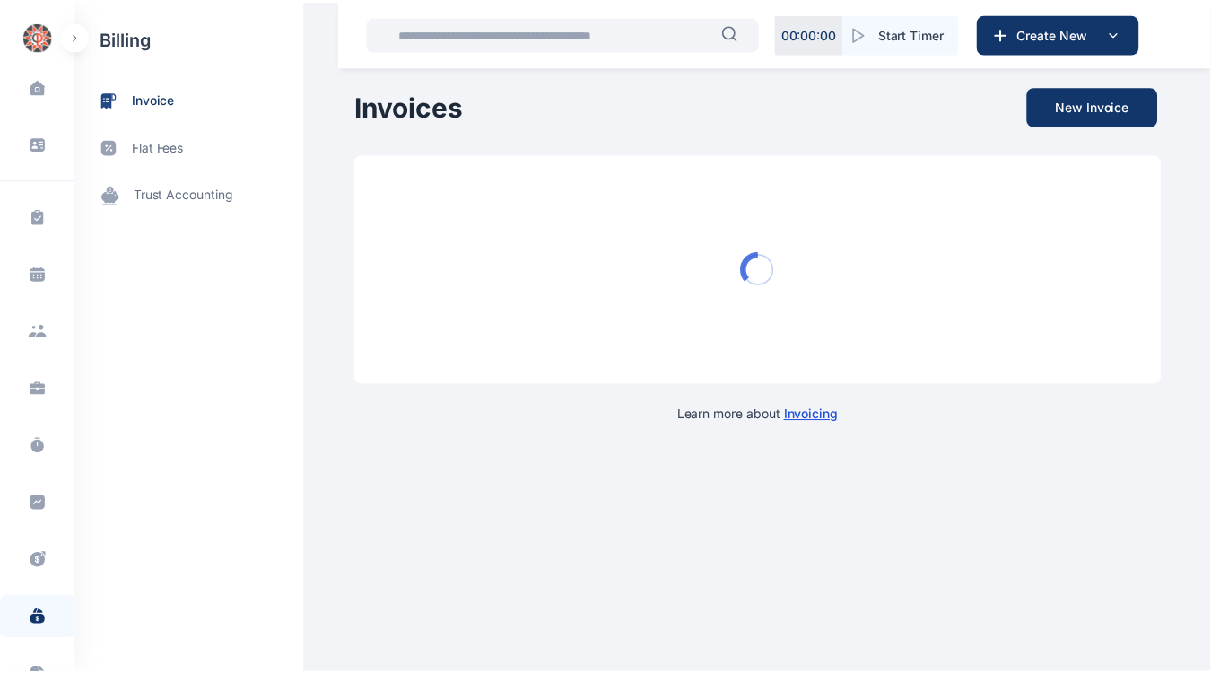
scroll to position [835, 0]
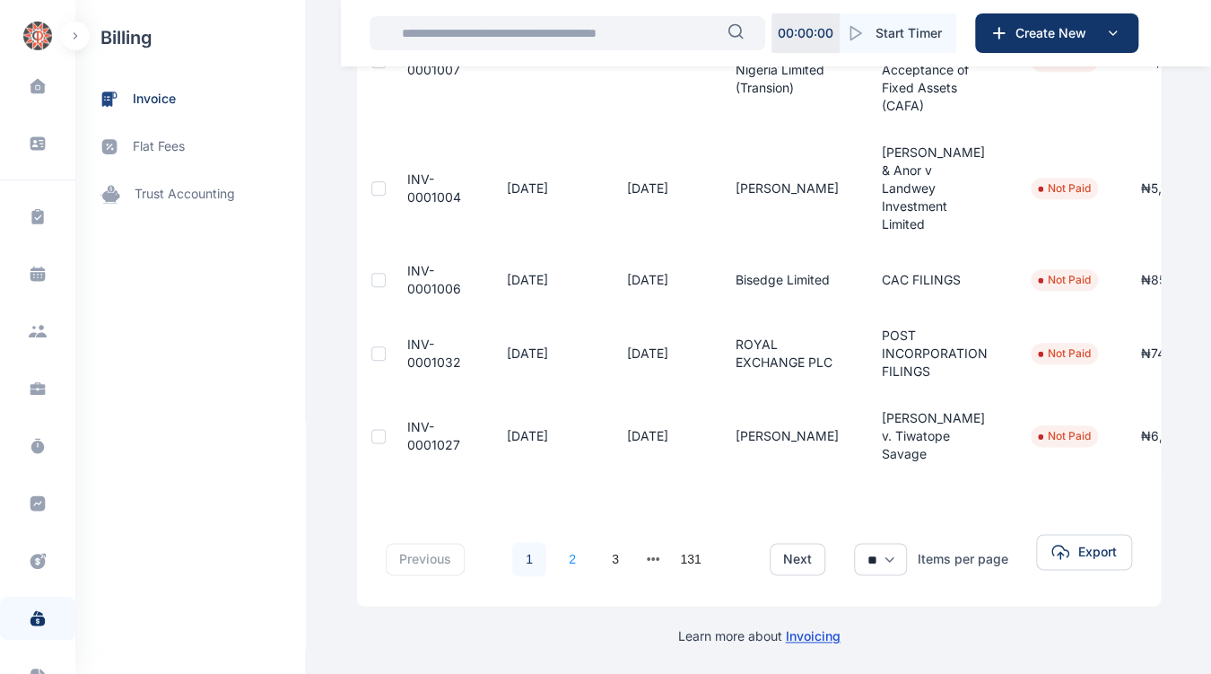
click at [565, 553] on link "2" at bounding box center [572, 559] width 34 height 34
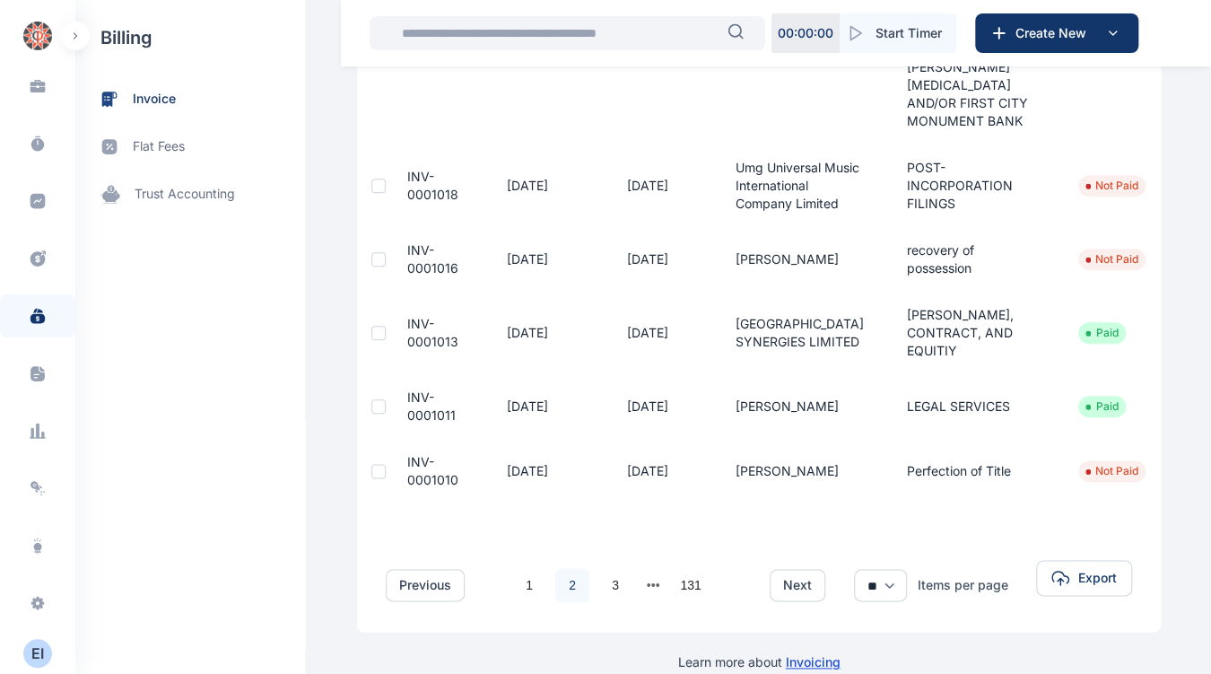
scroll to position [816, 0]
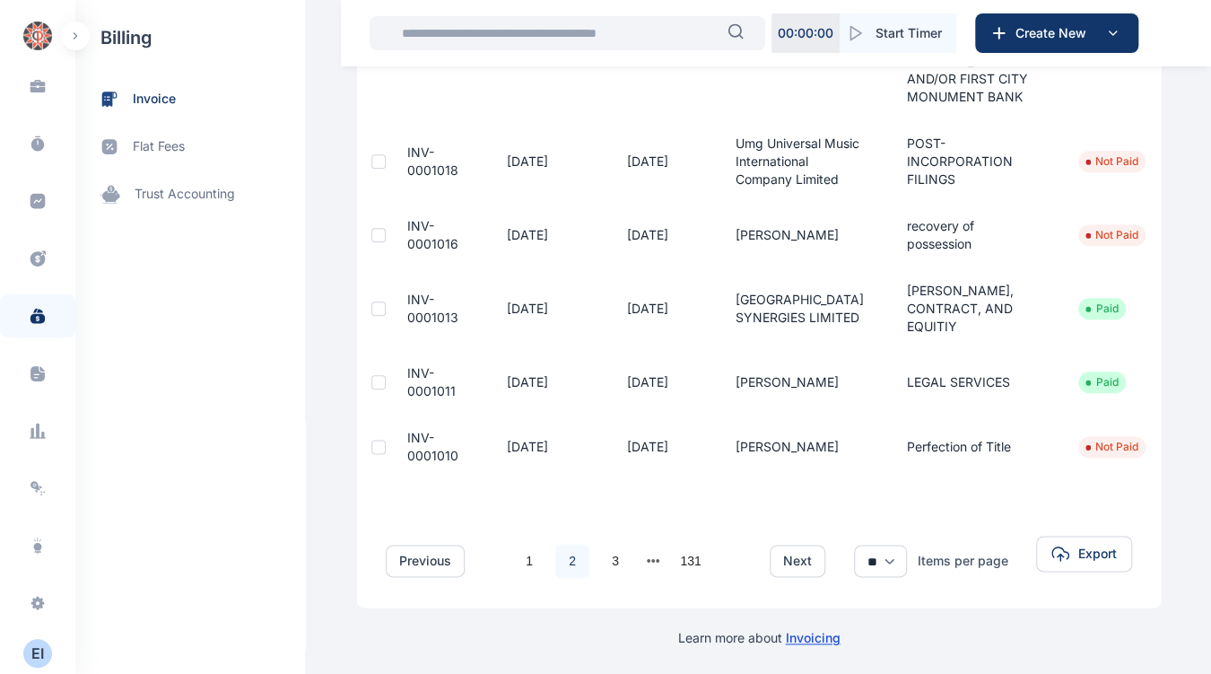
click at [32, 648] on div "E I" at bounding box center [37, 653] width 29 height 22
click at [163, 648] on span "Log out" at bounding box center [147, 653] width 45 height 18
